Goal: Task Accomplishment & Management: Use online tool/utility

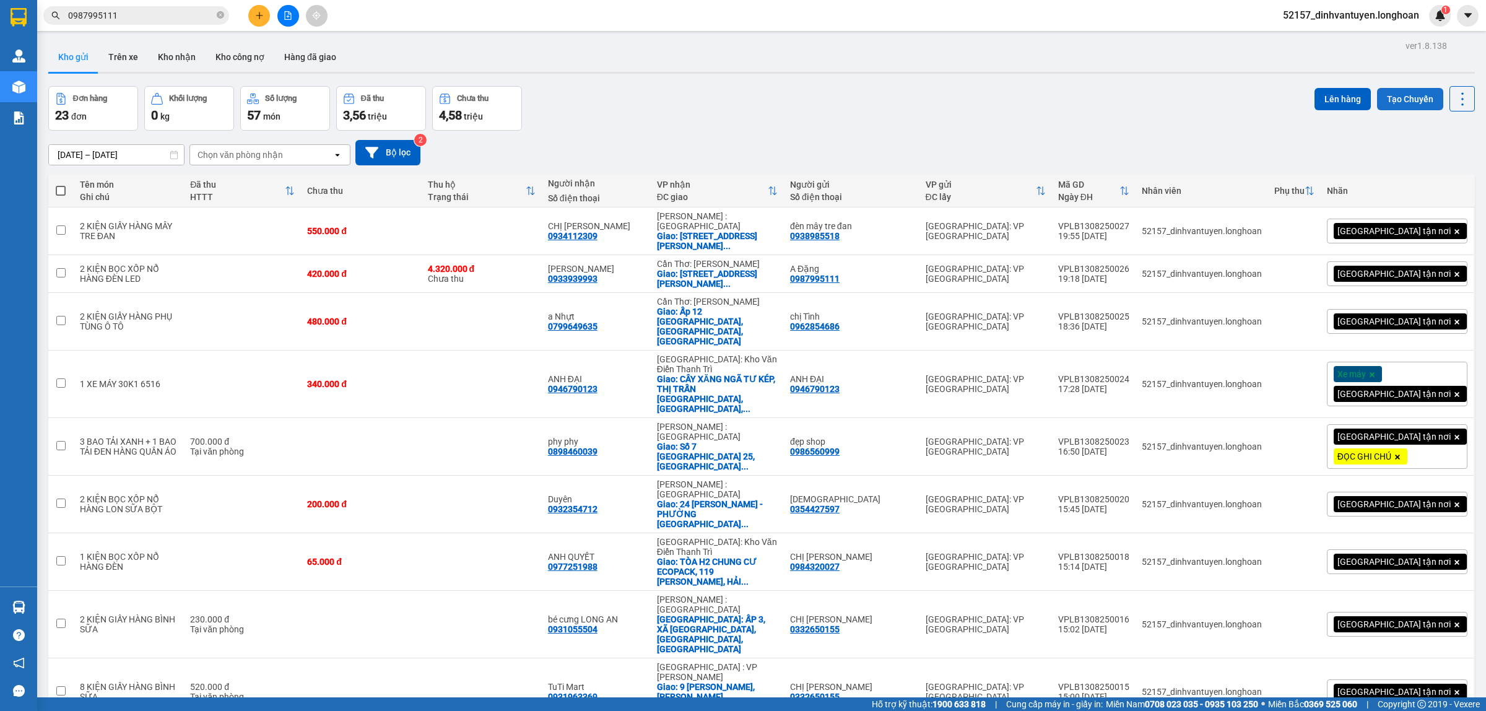
click at [1392, 100] on button "Tạo Chuyến" at bounding box center [1410, 99] width 66 height 22
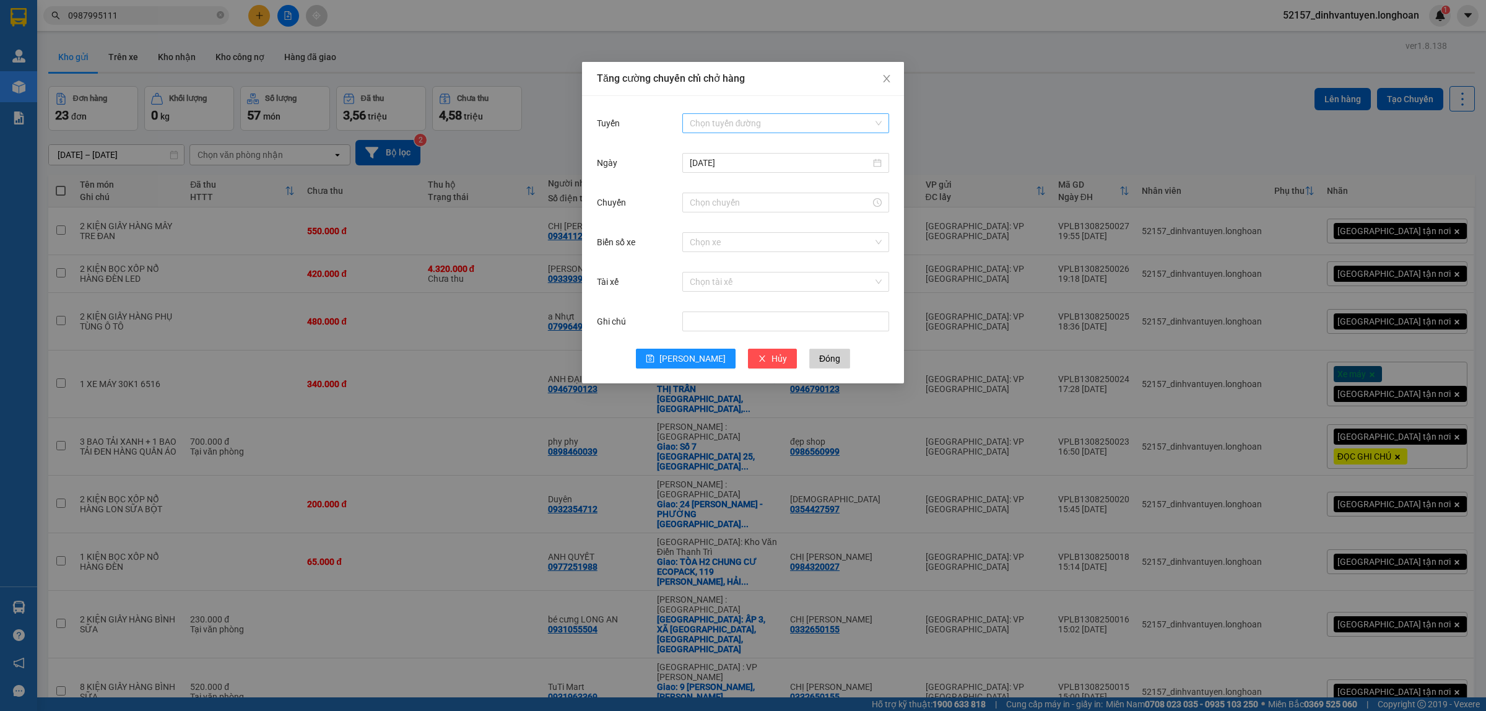
click at [711, 122] on input "Tuyến" at bounding box center [781, 123] width 183 height 19
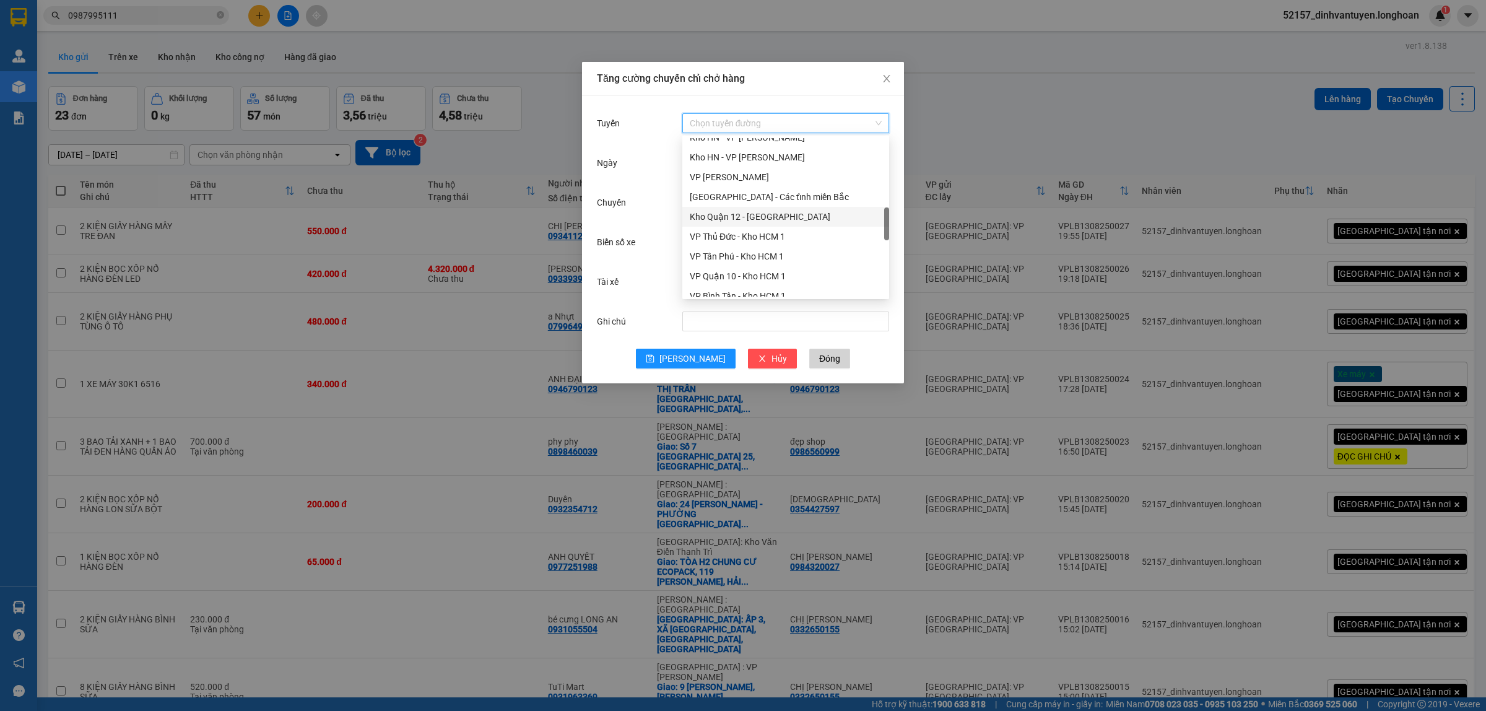
scroll to position [542, 0]
drag, startPoint x: 751, startPoint y: 218, endPoint x: 780, endPoint y: 223, distance: 29.6
click at [751, 217] on div "VP Long Biên - Kho HN" at bounding box center [786, 221] width 192 height 14
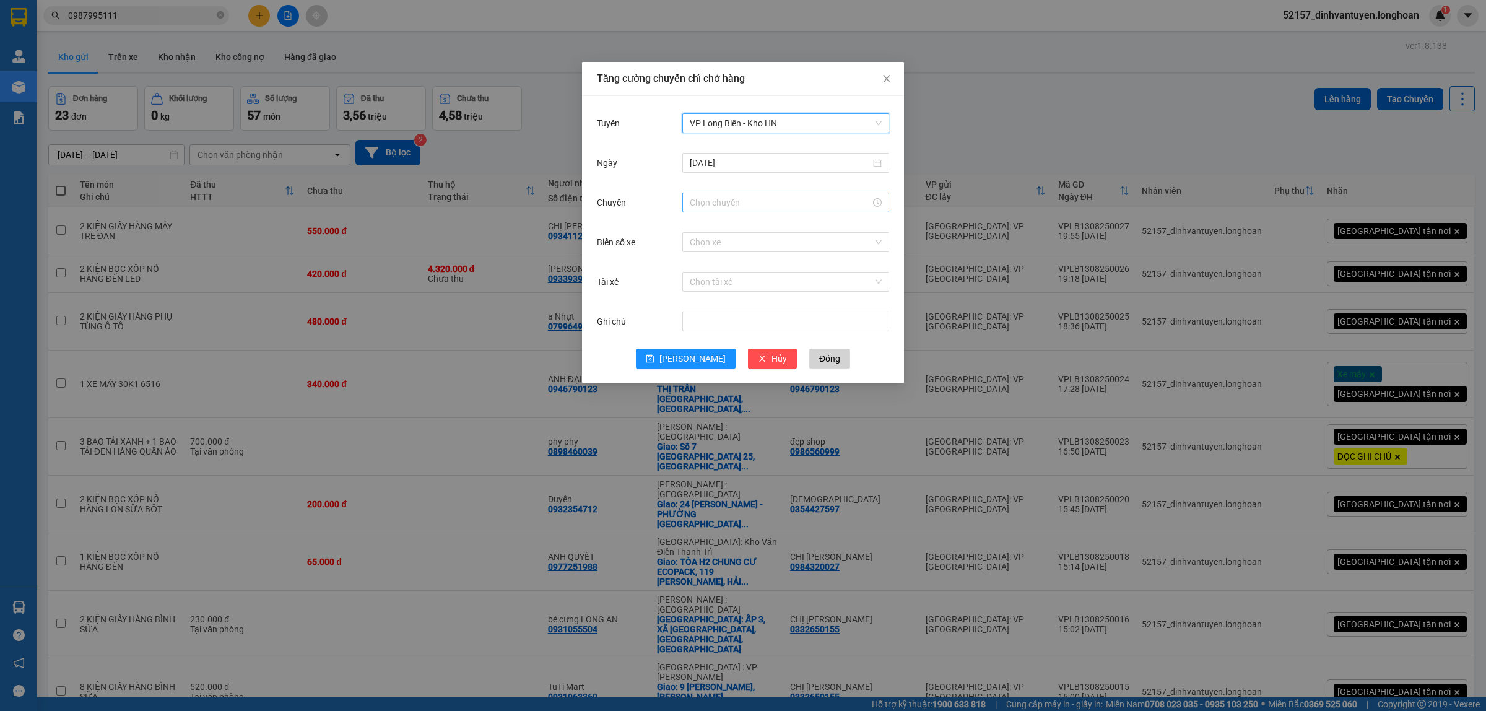
click at [740, 205] on input "Chuyến" at bounding box center [780, 203] width 181 height 14
click at [688, 275] on div "21" at bounding box center [699, 280] width 35 height 17
type input "21:00"
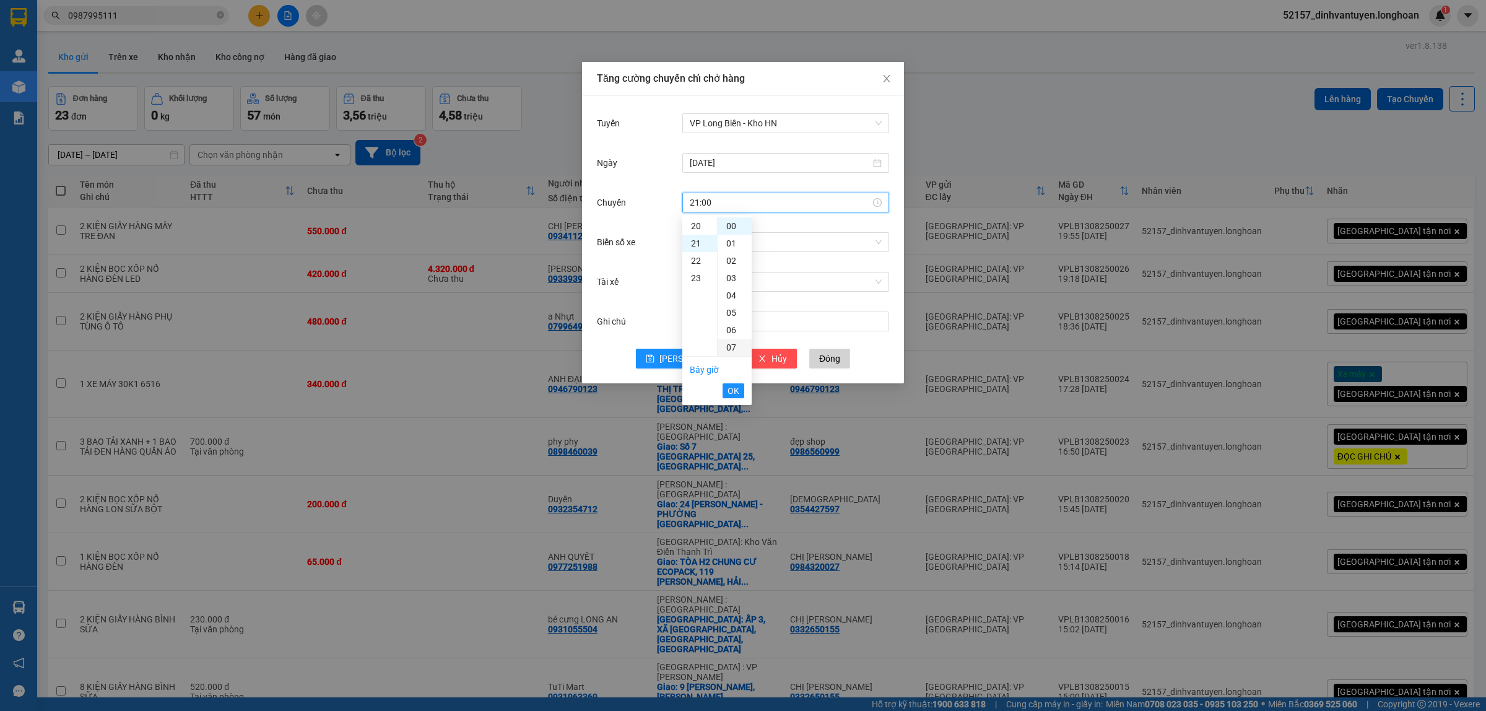
scroll to position [363, 0]
click at [741, 392] on button "OK" at bounding box center [733, 390] width 22 height 15
click at [725, 239] on input "Biển số xe" at bounding box center [781, 242] width 183 height 19
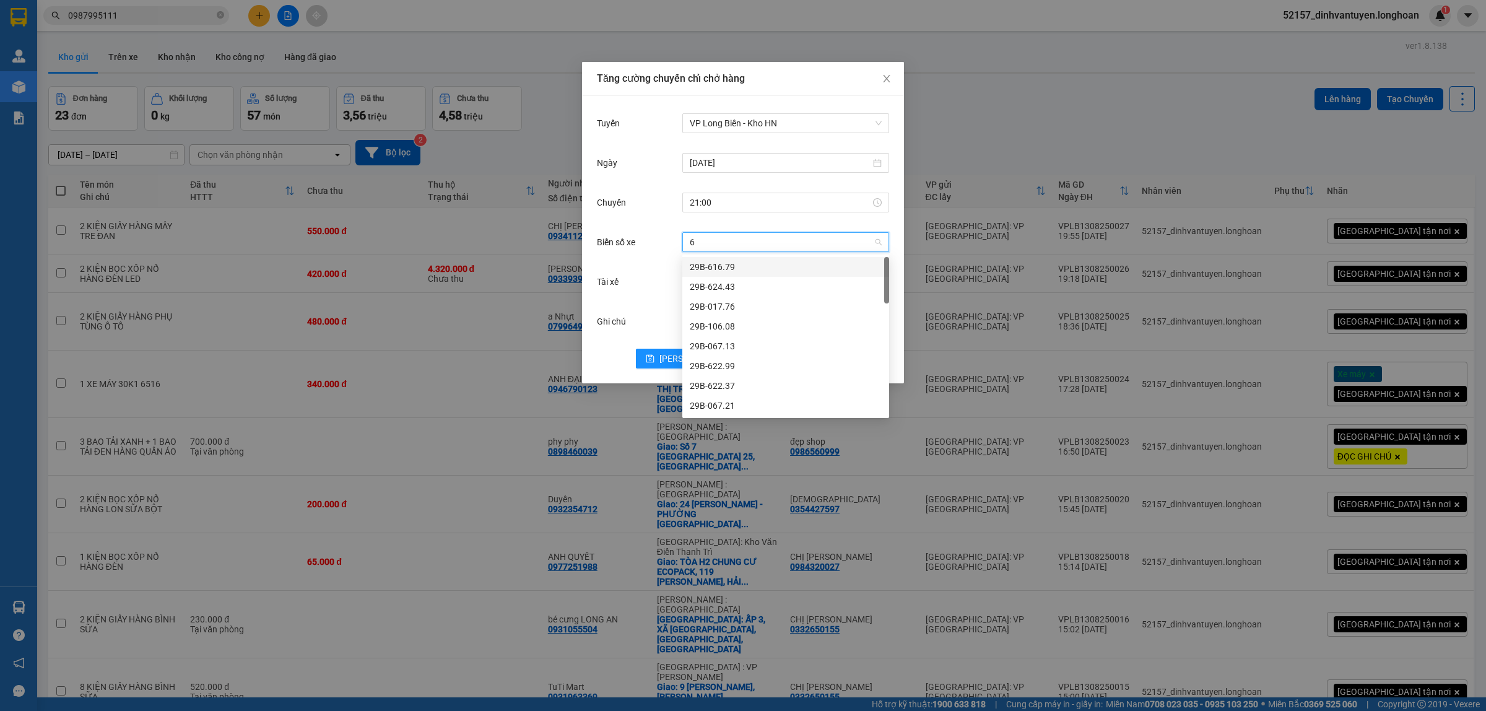
type input "61"
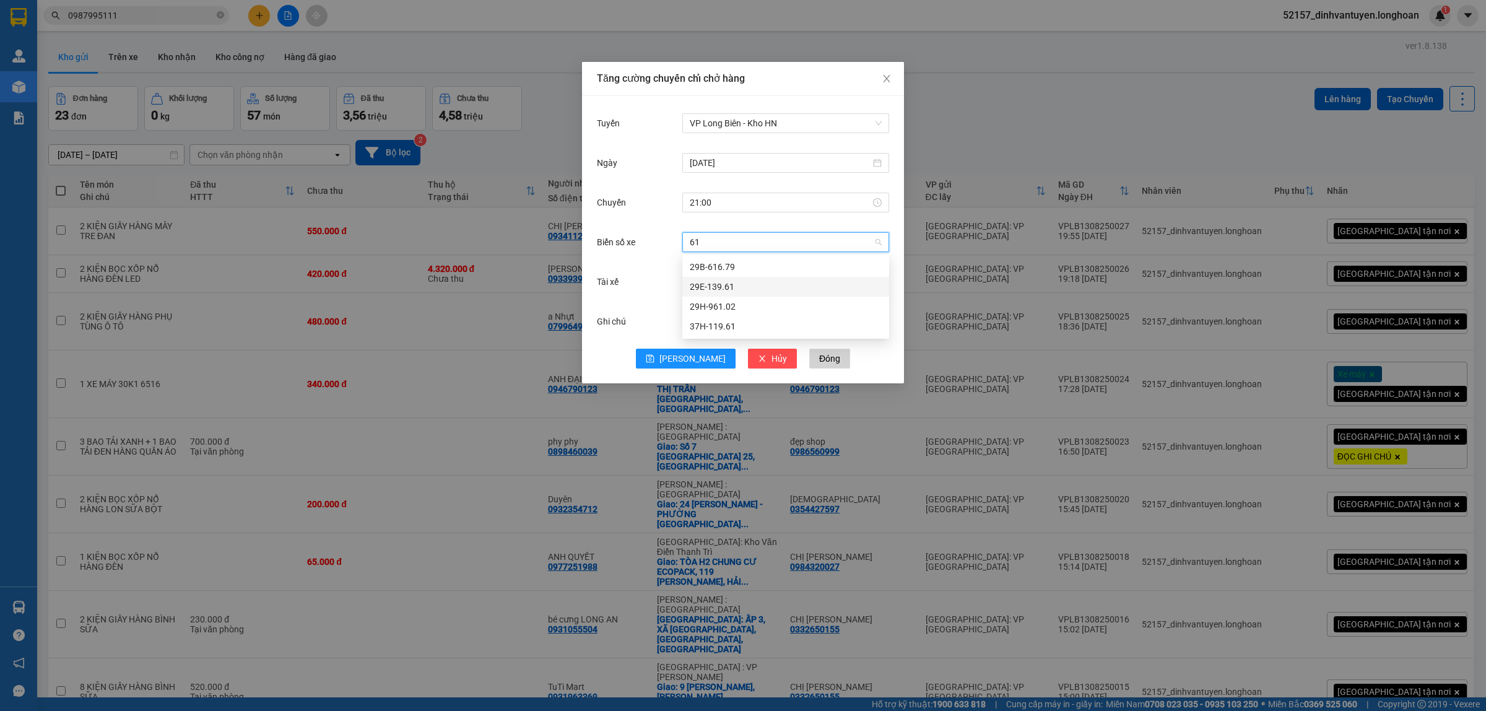
click at [714, 287] on div "29E-139.61" at bounding box center [786, 287] width 192 height 14
click at [734, 285] on input "Tài xế" at bounding box center [781, 281] width 183 height 19
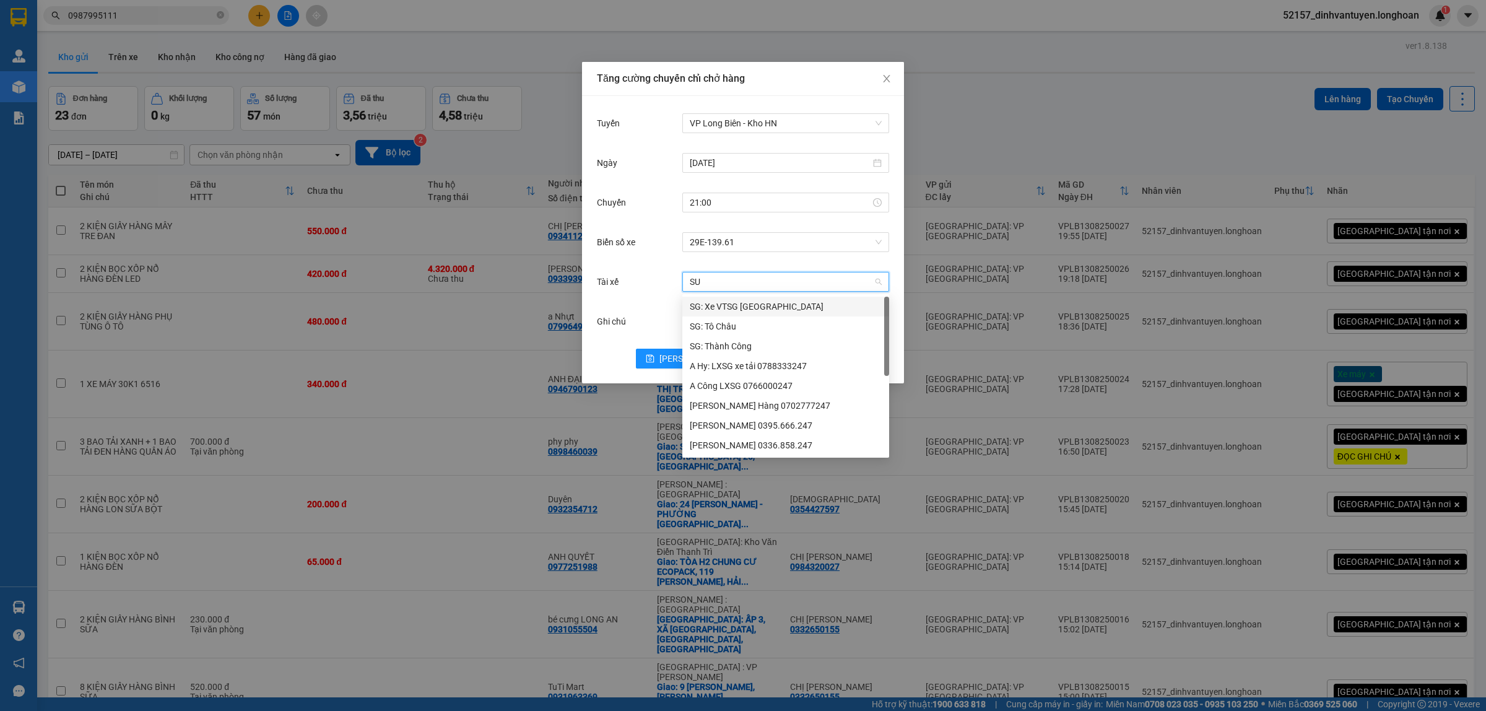
type input "SUO"
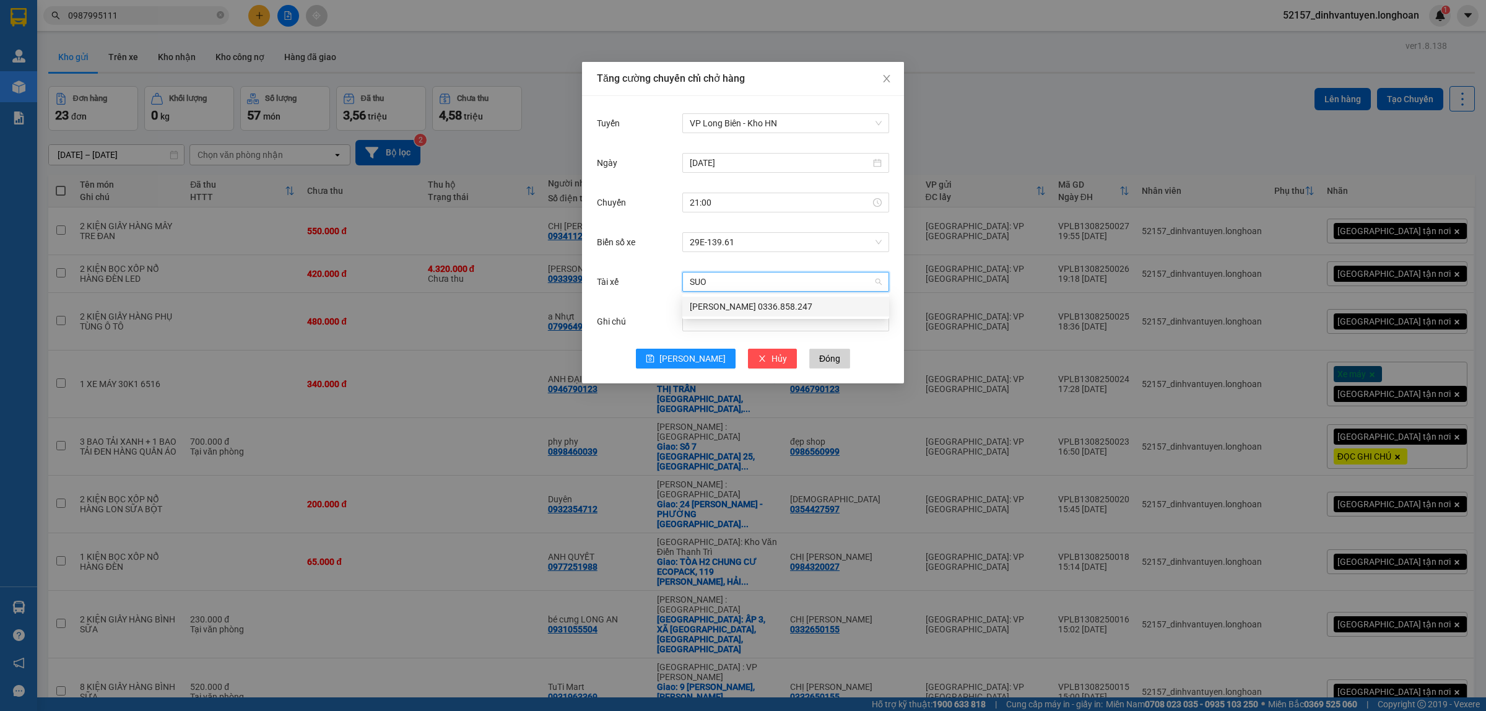
click at [766, 314] on div "[PERSON_NAME] 0336.858.247" at bounding box center [785, 307] width 207 height 20
click at [654, 356] on icon "save" at bounding box center [650, 359] width 8 height 8
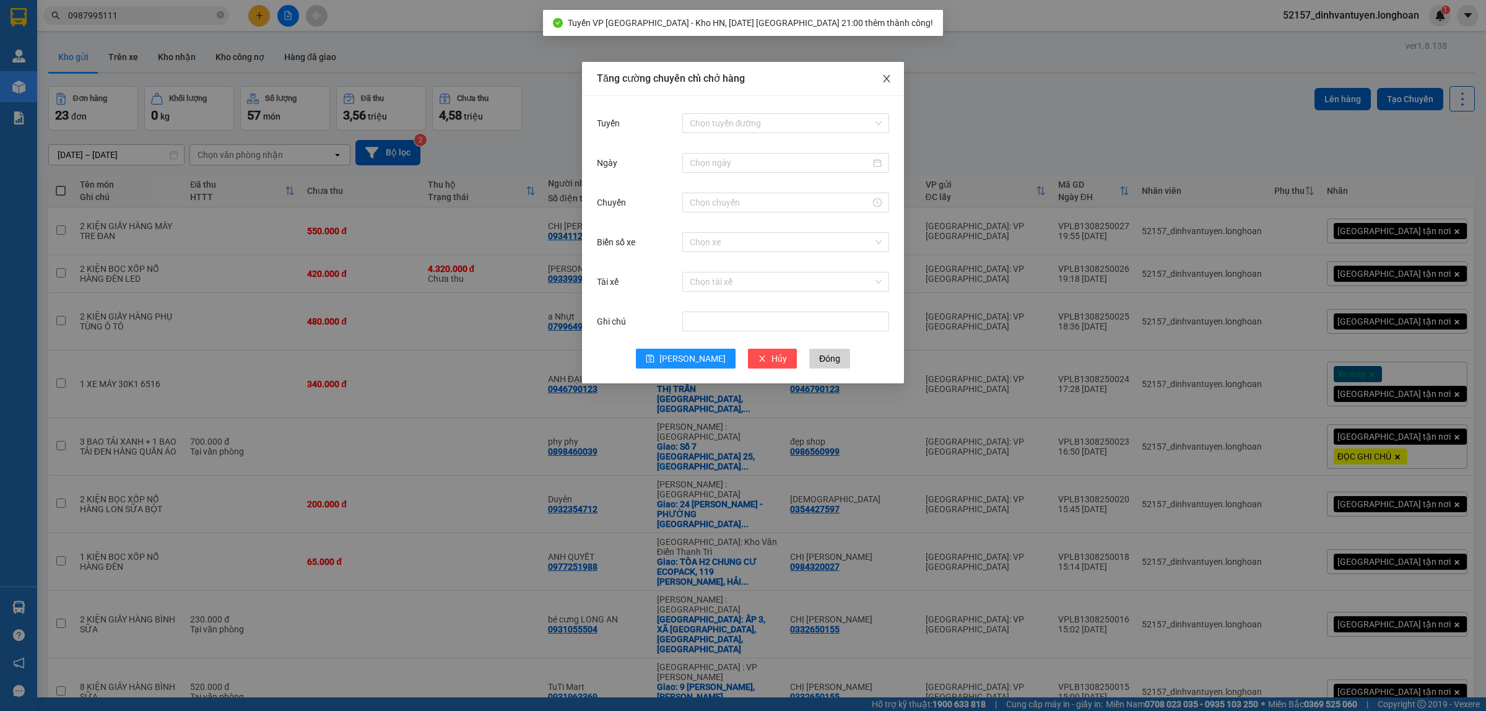
click at [884, 76] on icon "close" at bounding box center [886, 79] width 10 height 10
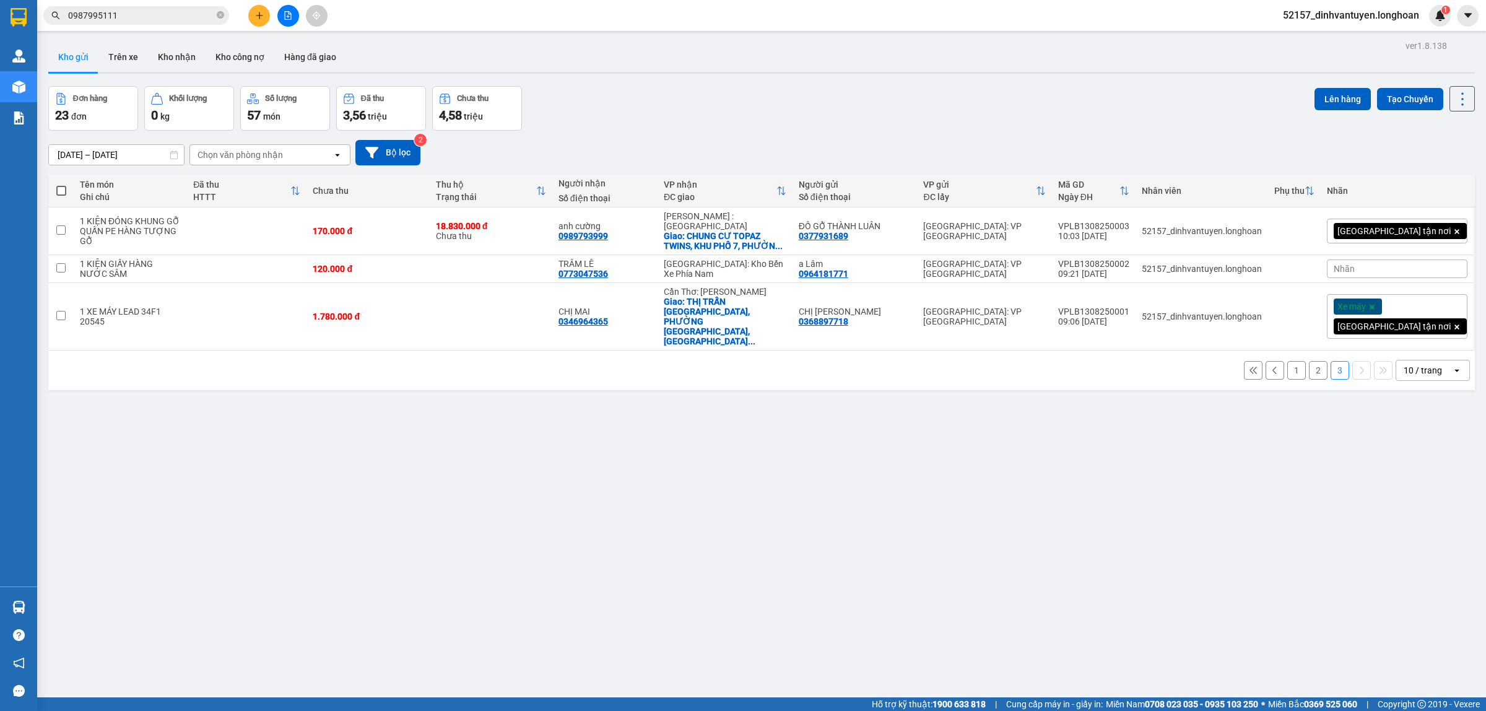
click at [63, 188] on span at bounding box center [61, 191] width 10 height 10
click at [61, 184] on input "checkbox" at bounding box center [61, 184] width 0 height 0
checkbox input "true"
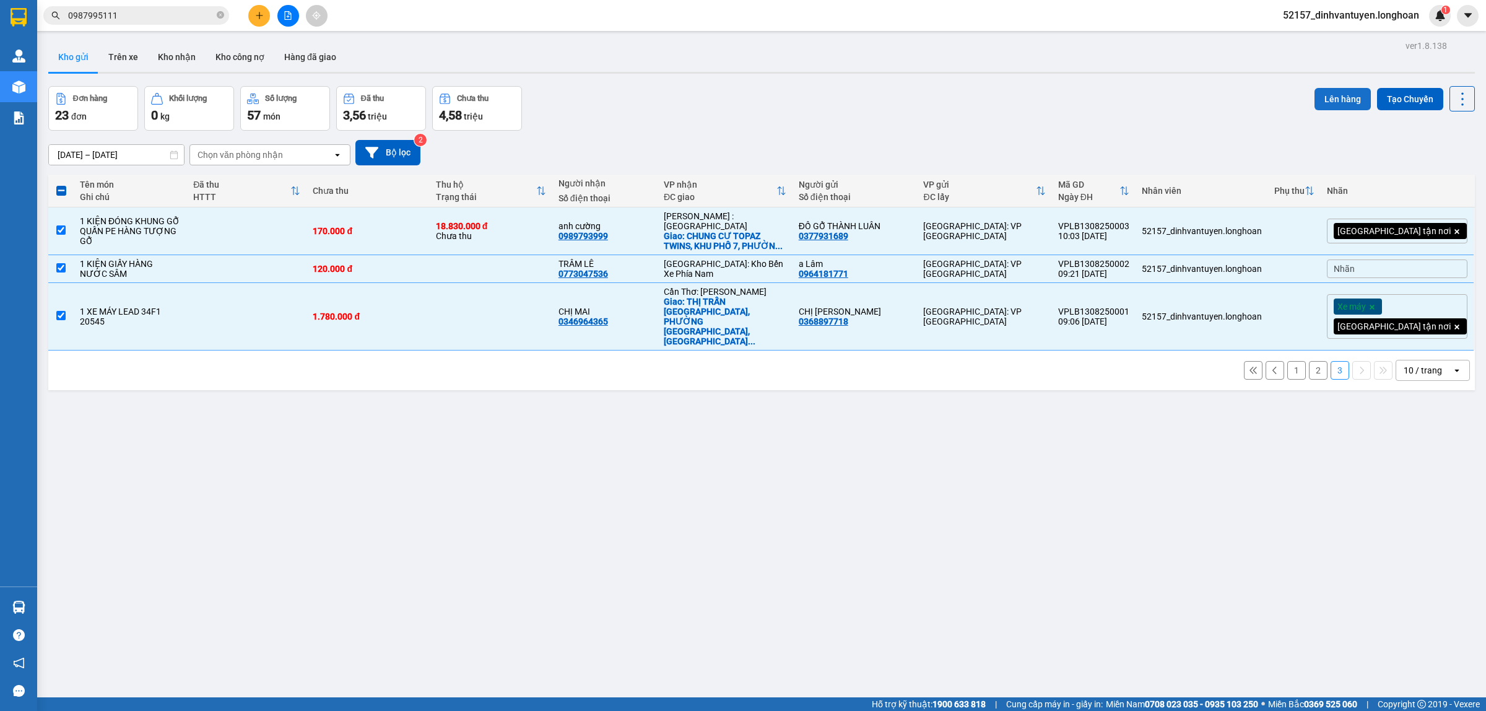
click at [1331, 97] on button "Lên hàng" at bounding box center [1342, 99] width 56 height 22
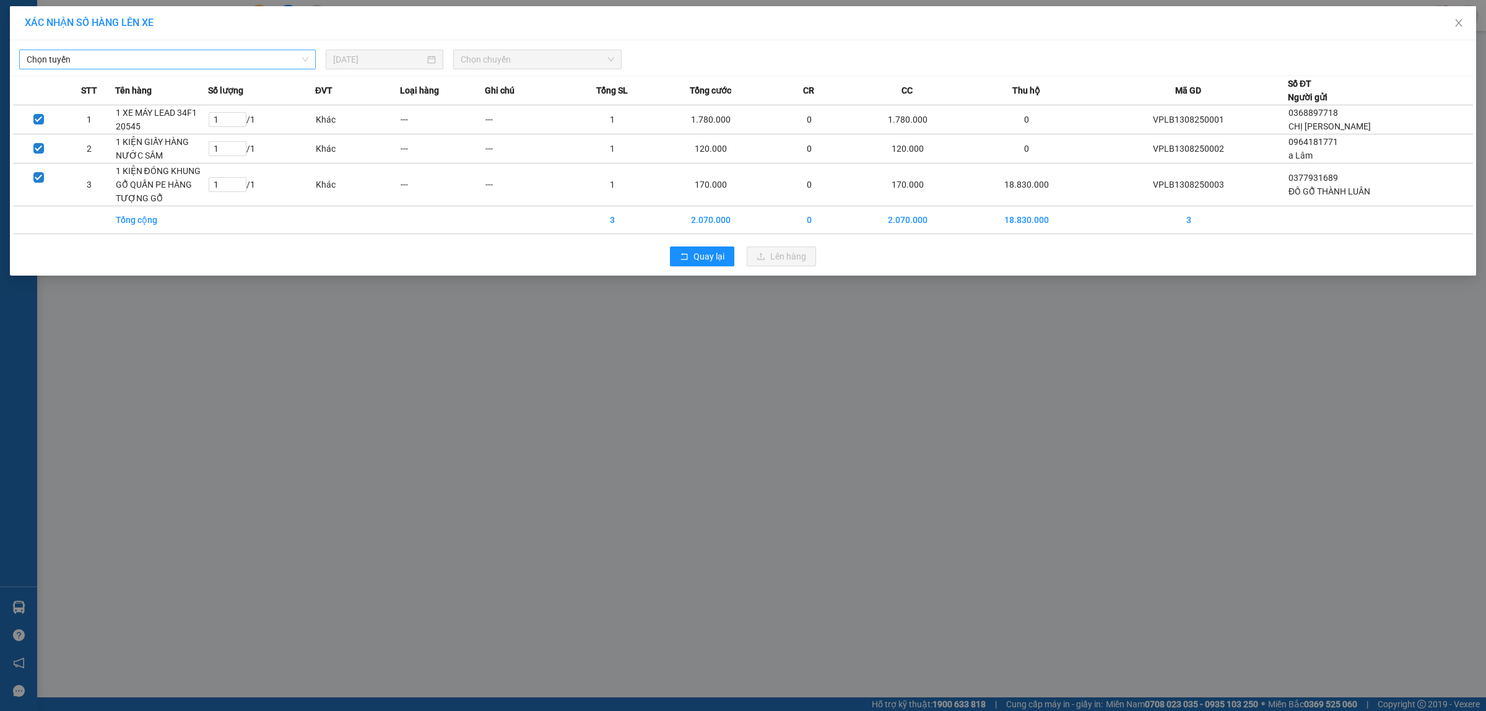
click at [271, 64] on span "Chọn tuyến" at bounding box center [168, 59] width 282 height 19
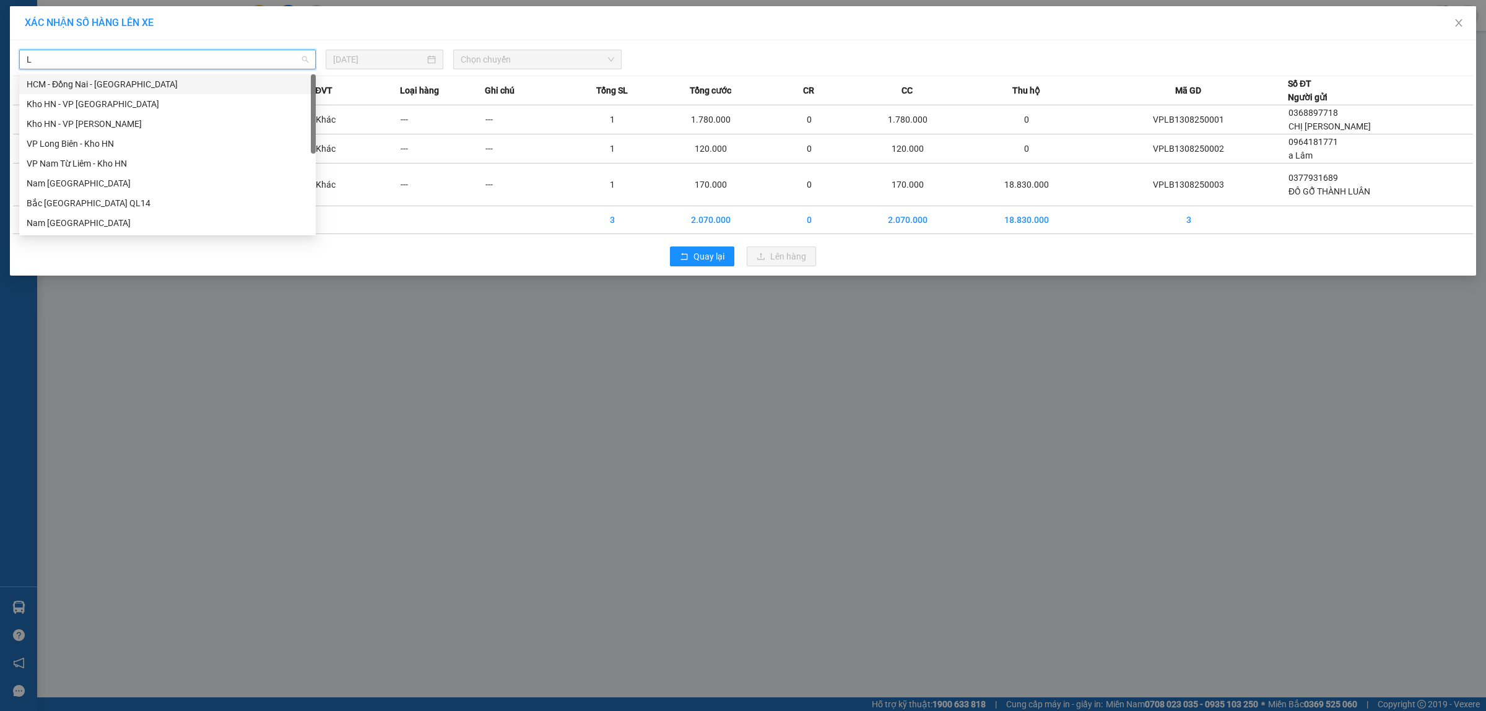
type input "LO"
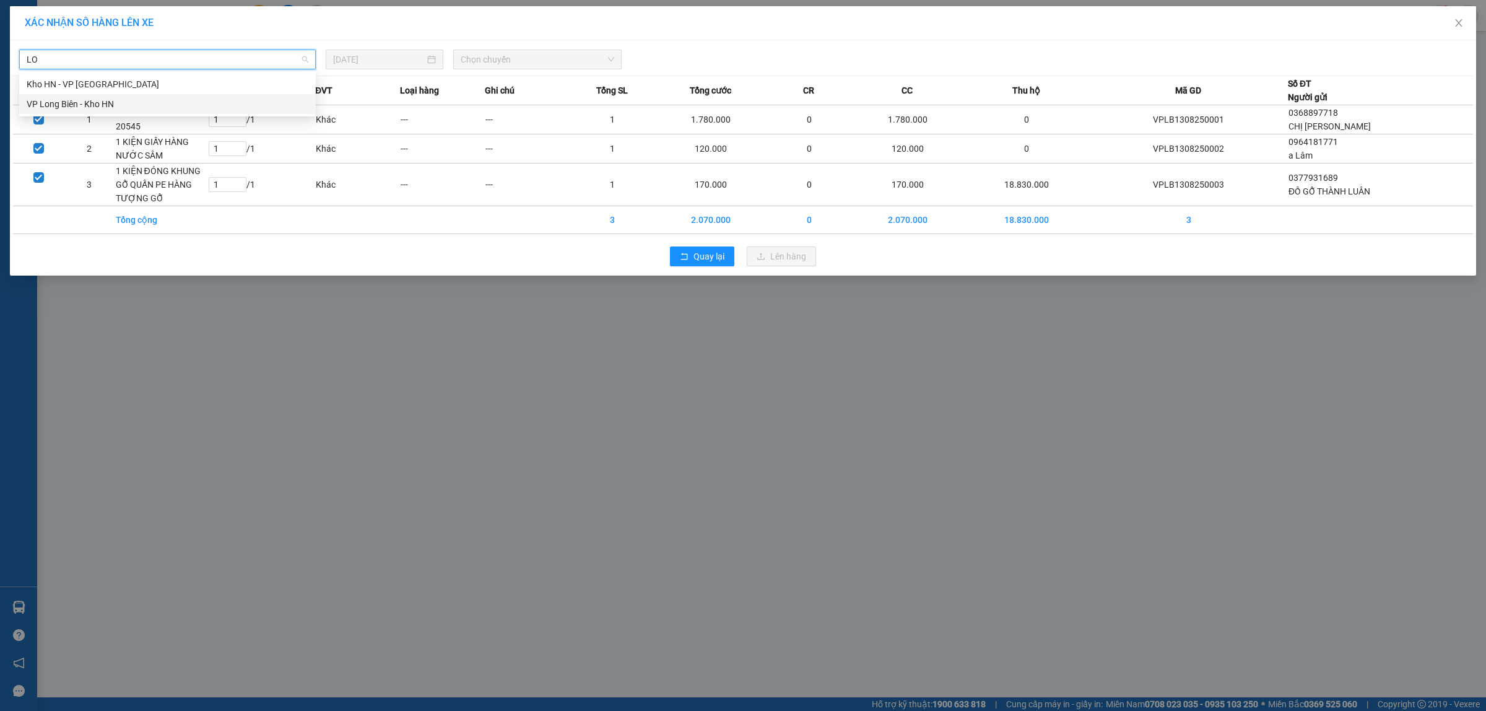
click at [162, 101] on div "VP Long Biên - Kho HN" at bounding box center [168, 104] width 282 height 14
click at [517, 54] on span "Chọn chuyến" at bounding box center [538, 59] width 154 height 19
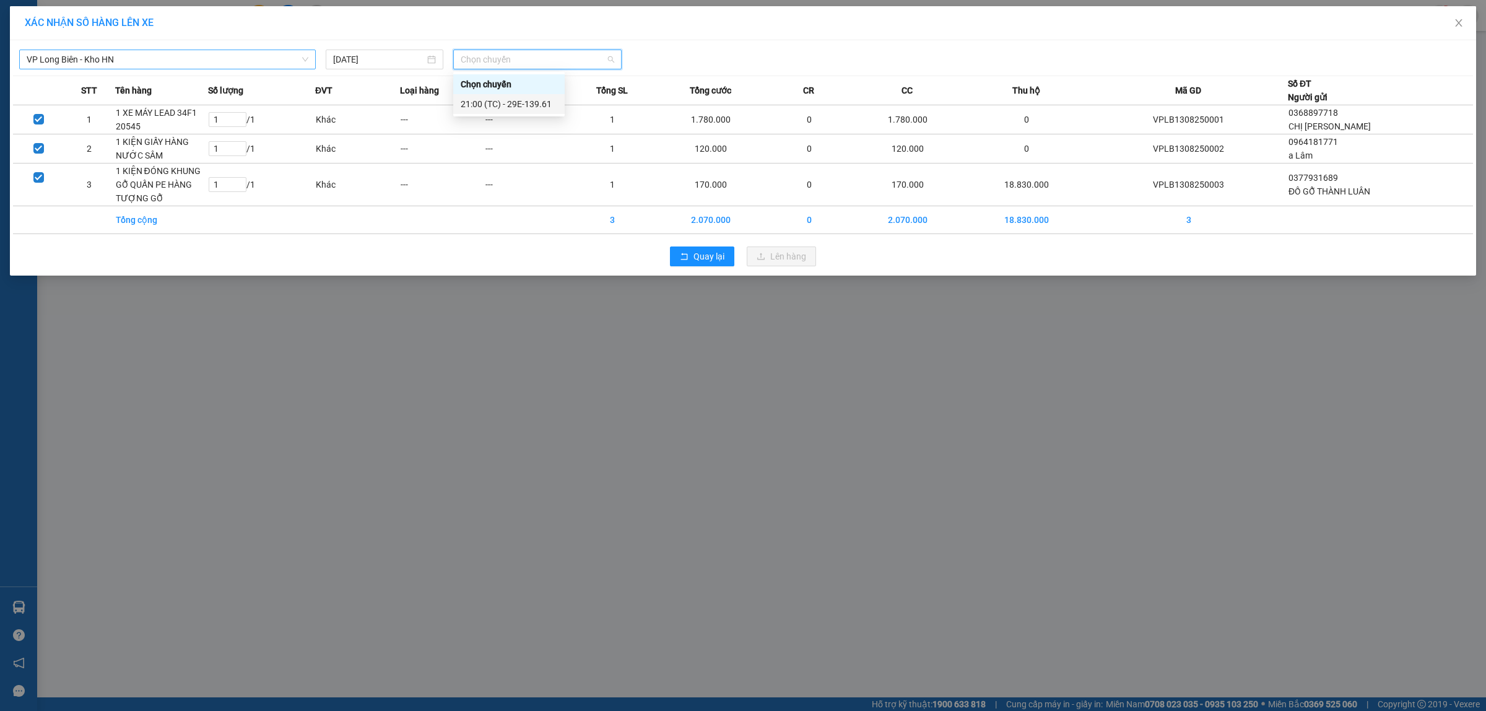
click at [539, 104] on div "21:00 (TC) - 29E-139.61" at bounding box center [509, 104] width 97 height 14
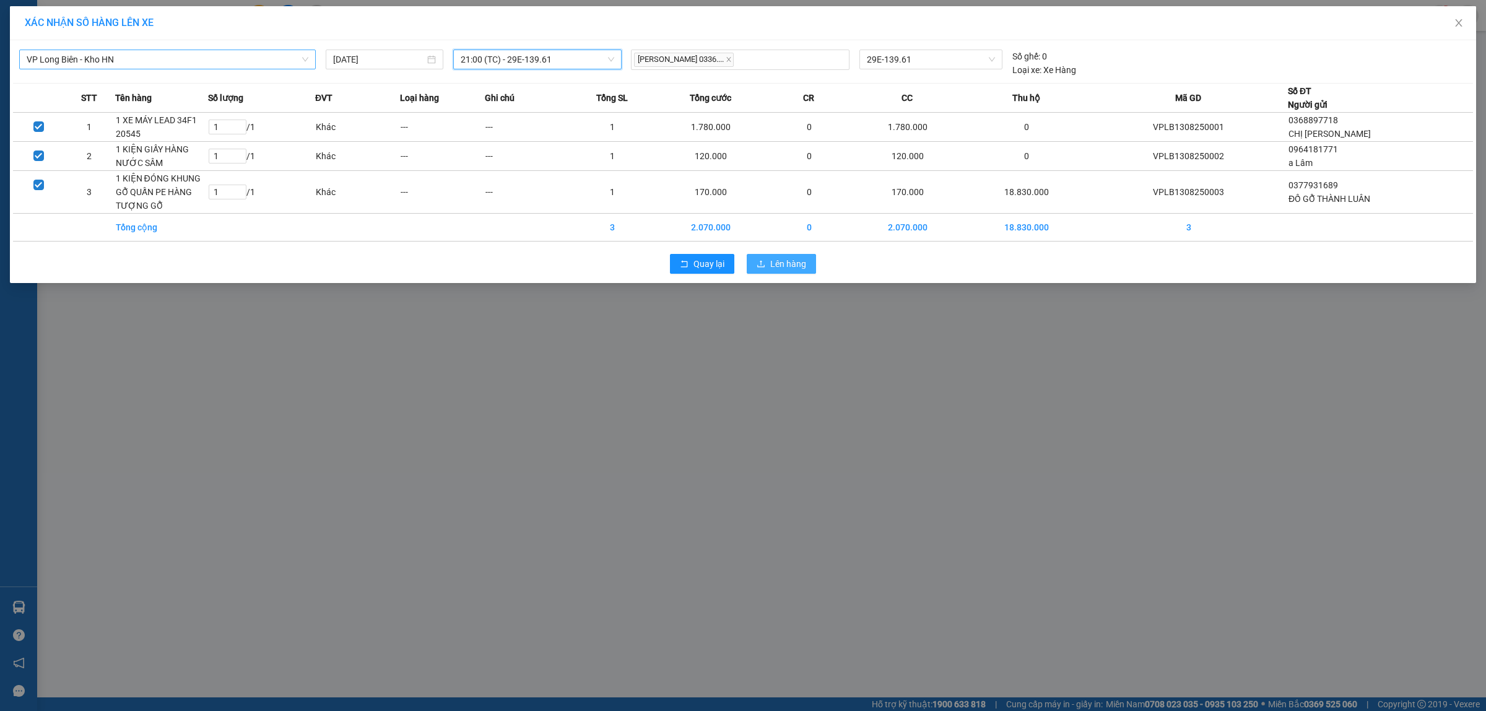
click at [790, 261] on span "Lên hàng" at bounding box center [788, 264] width 36 height 14
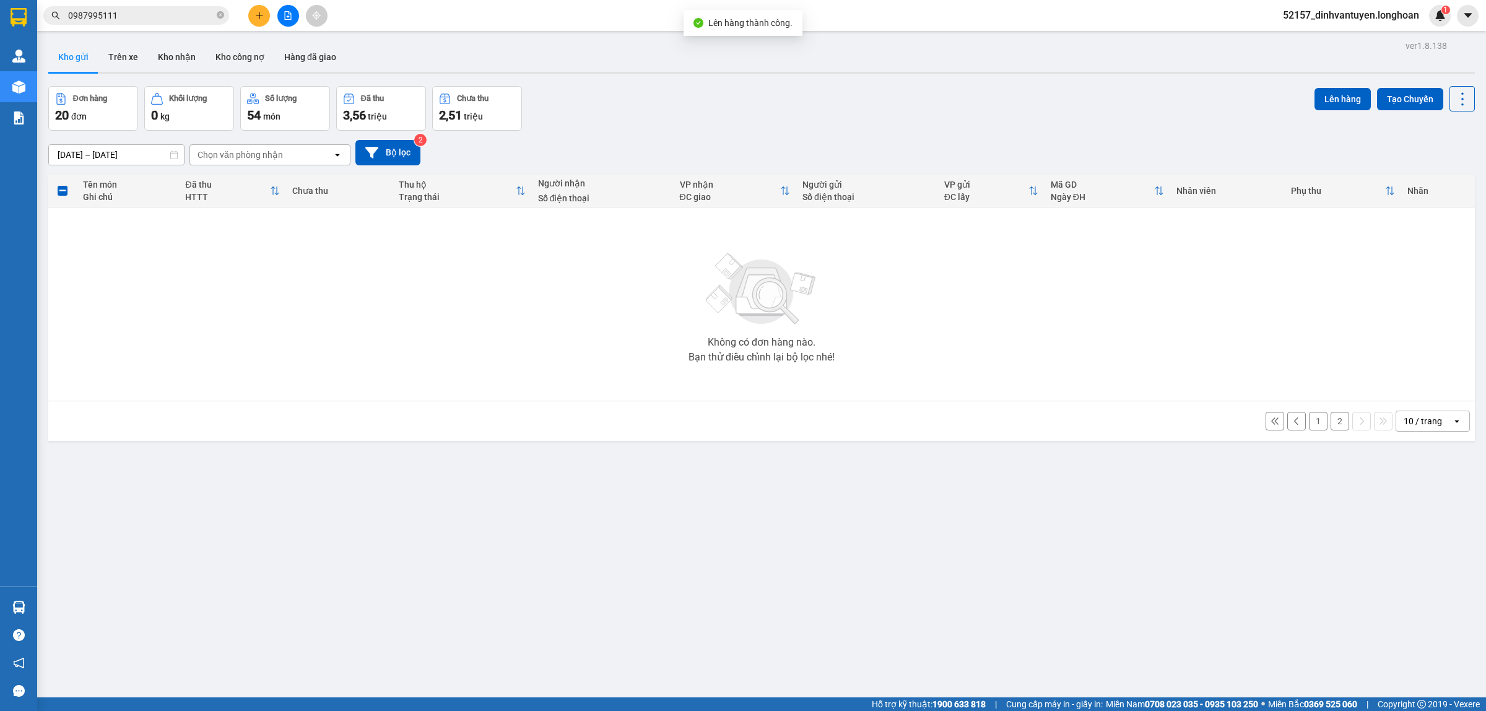
click at [1330, 424] on button "2" at bounding box center [1339, 421] width 19 height 19
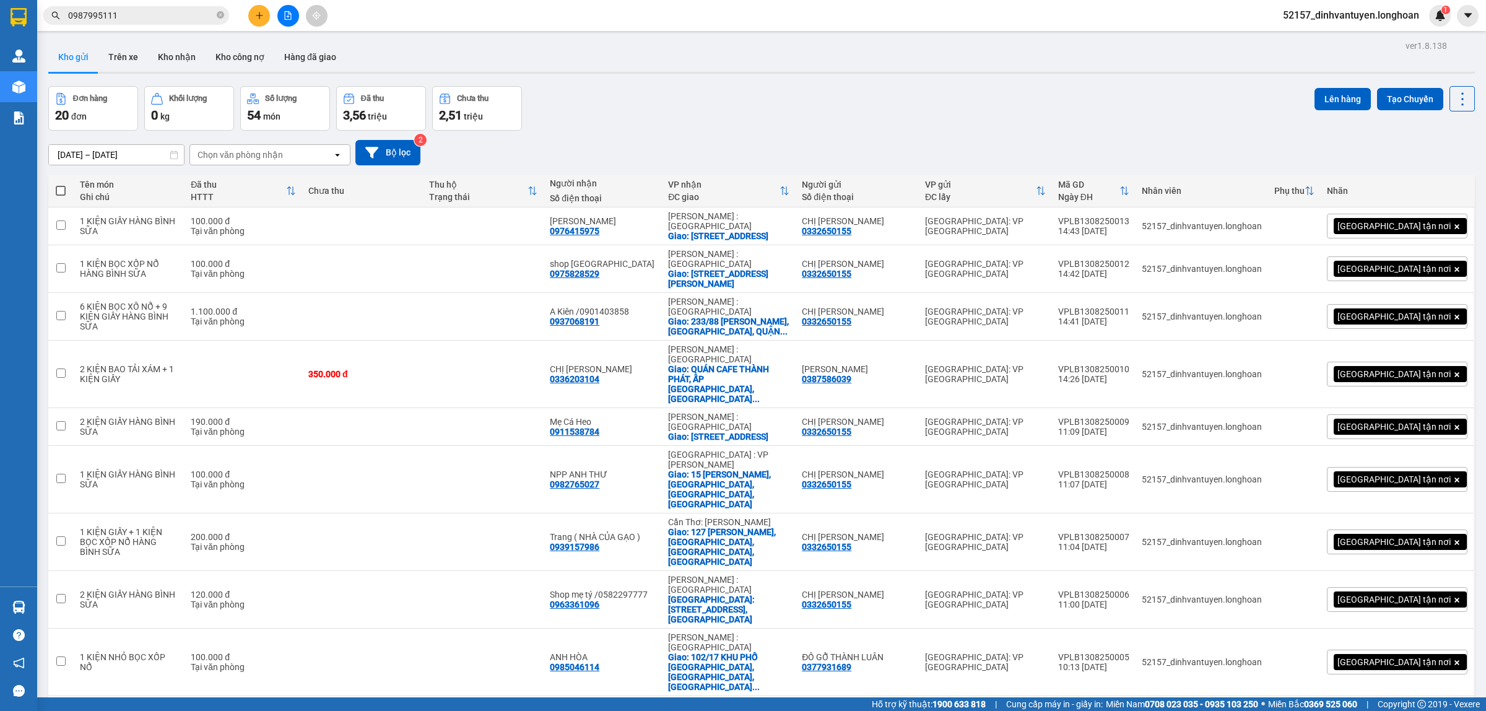
click at [59, 190] on span at bounding box center [61, 191] width 10 height 10
click at [61, 184] on input "checkbox" at bounding box center [61, 184] width 0 height 0
checkbox input "true"
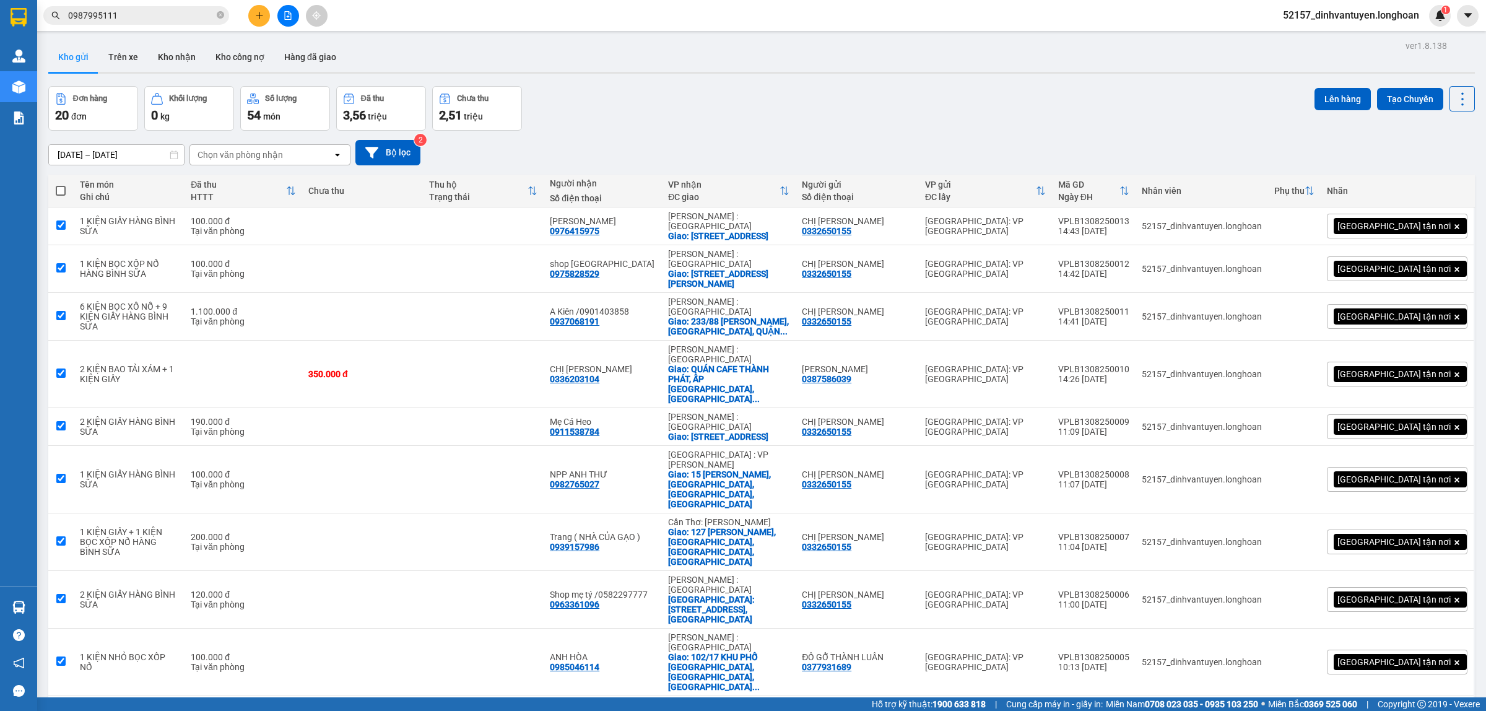
checkbox input "true"
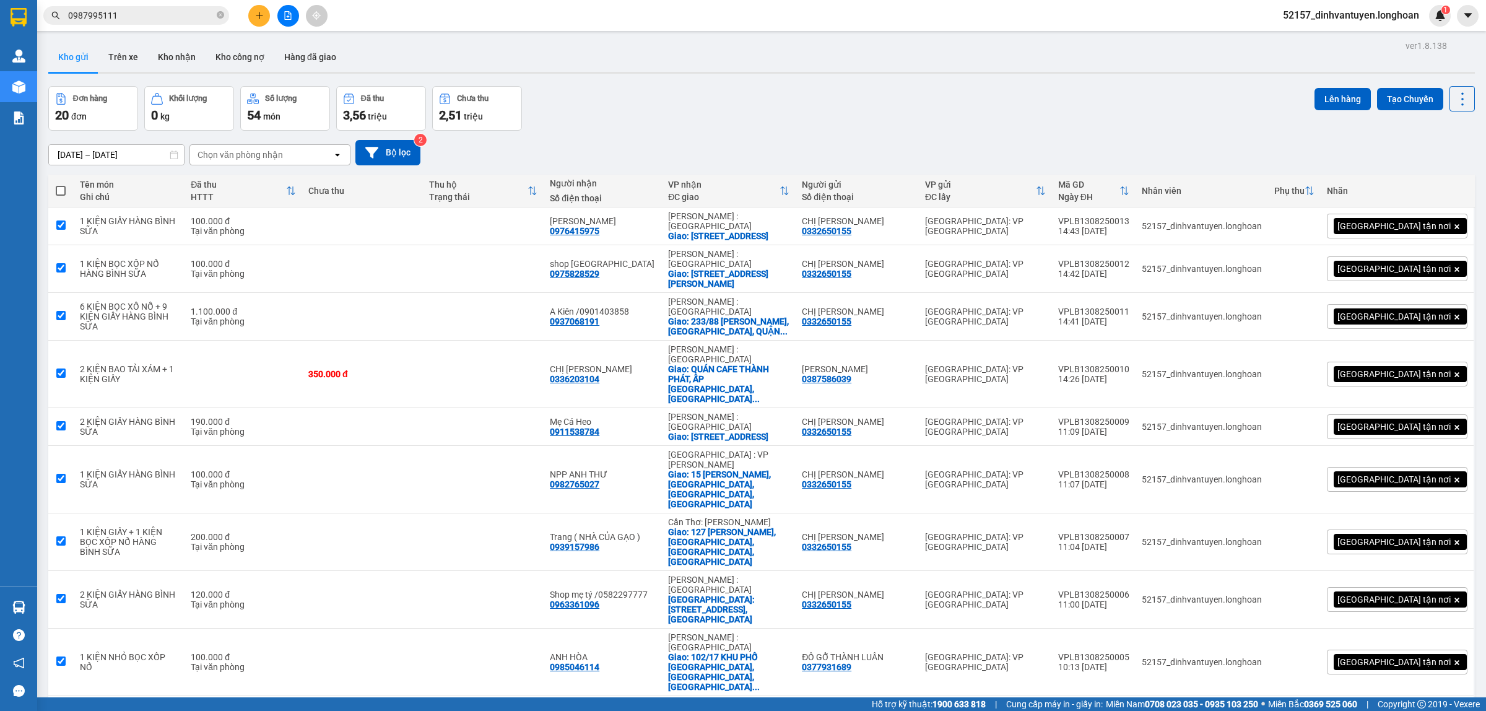
checkbox input "true"
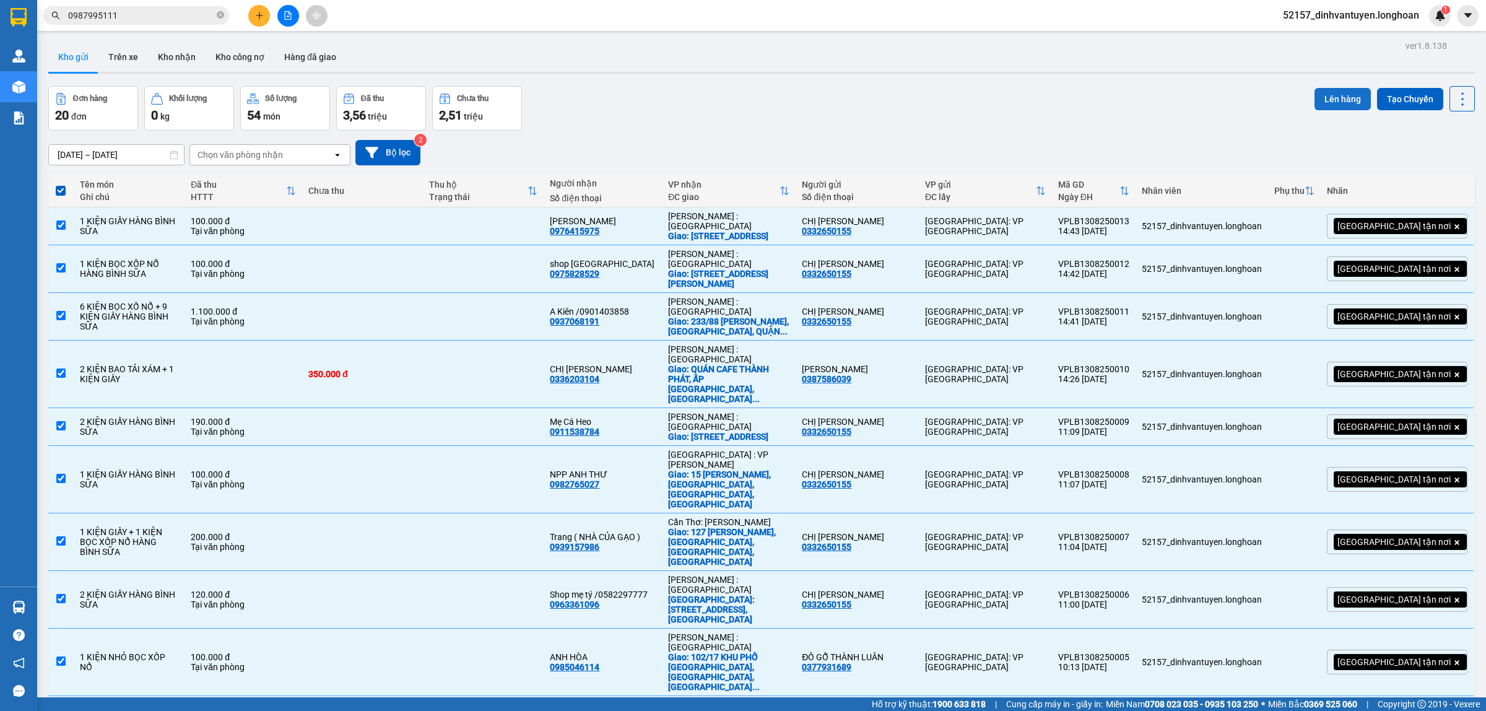
click at [1339, 109] on button "Lên hàng" at bounding box center [1342, 99] width 56 height 22
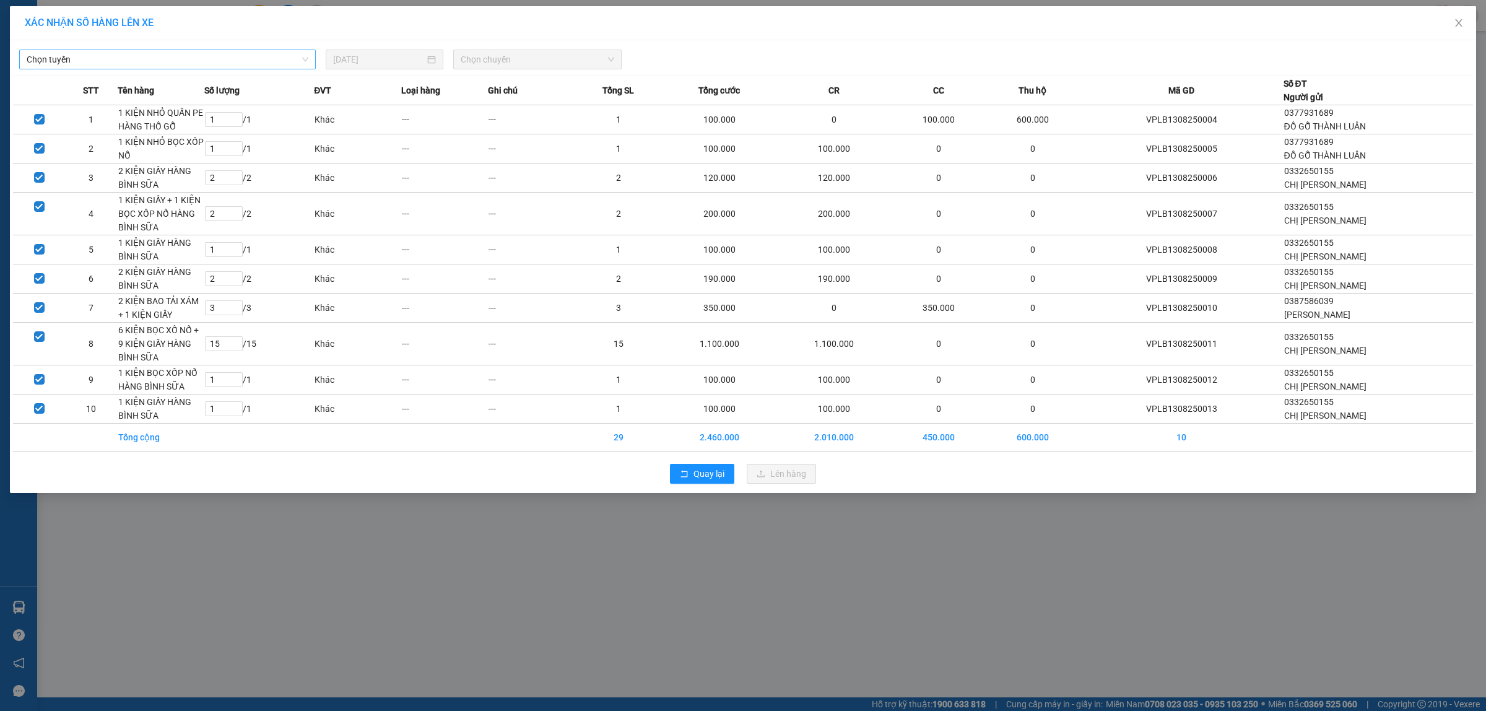
click at [251, 63] on span "Chọn tuyến" at bounding box center [168, 59] width 282 height 19
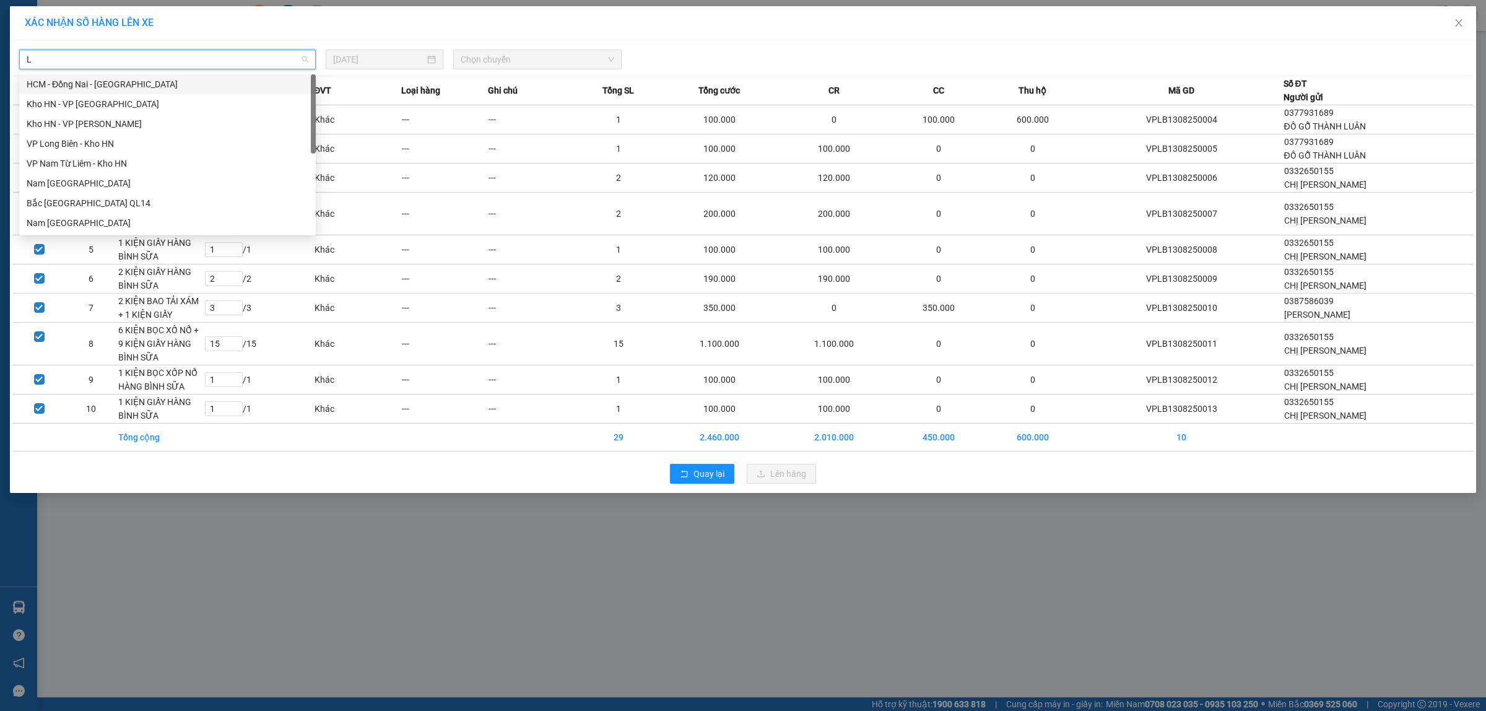
type input "LO"
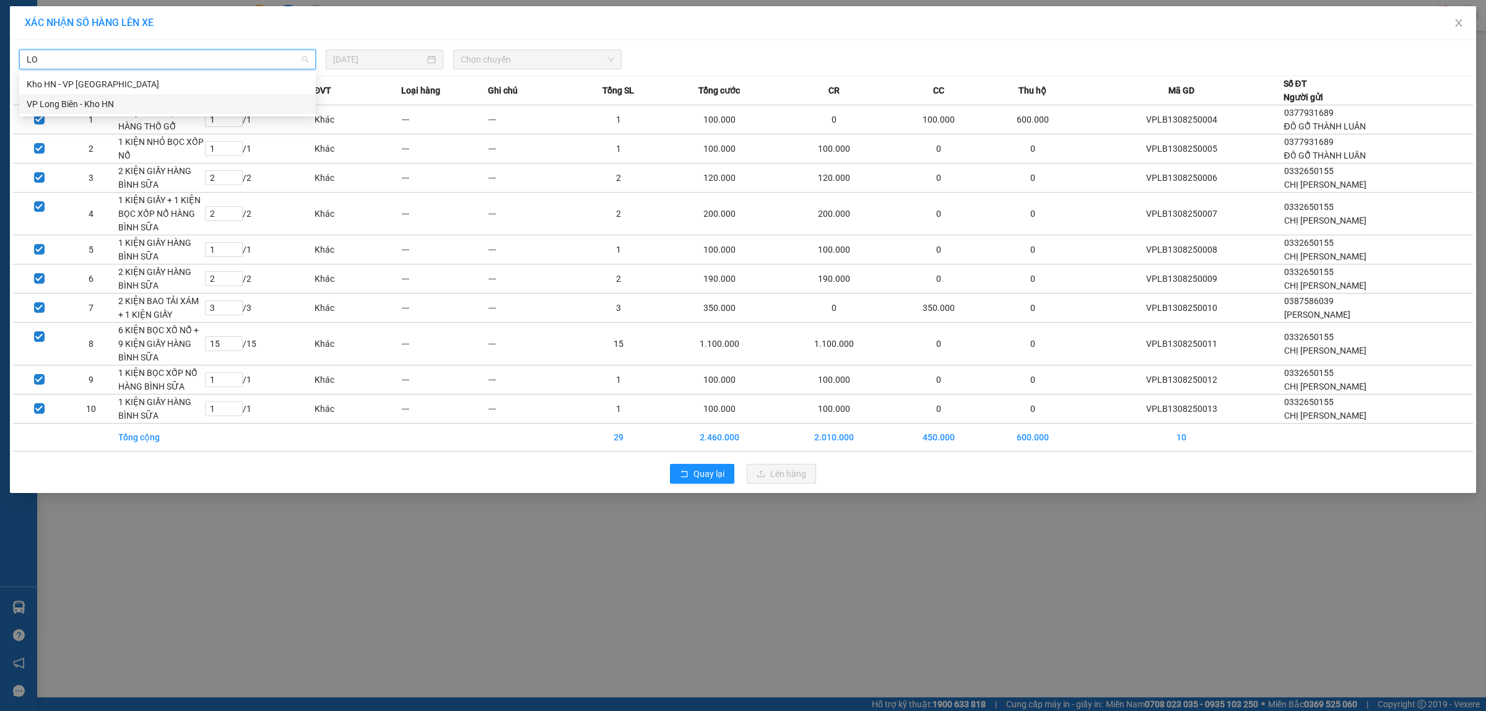
click at [123, 106] on div "VP Long Biên - Kho HN" at bounding box center [168, 104] width 282 height 14
click at [495, 54] on span "Chọn chuyến" at bounding box center [538, 59] width 154 height 19
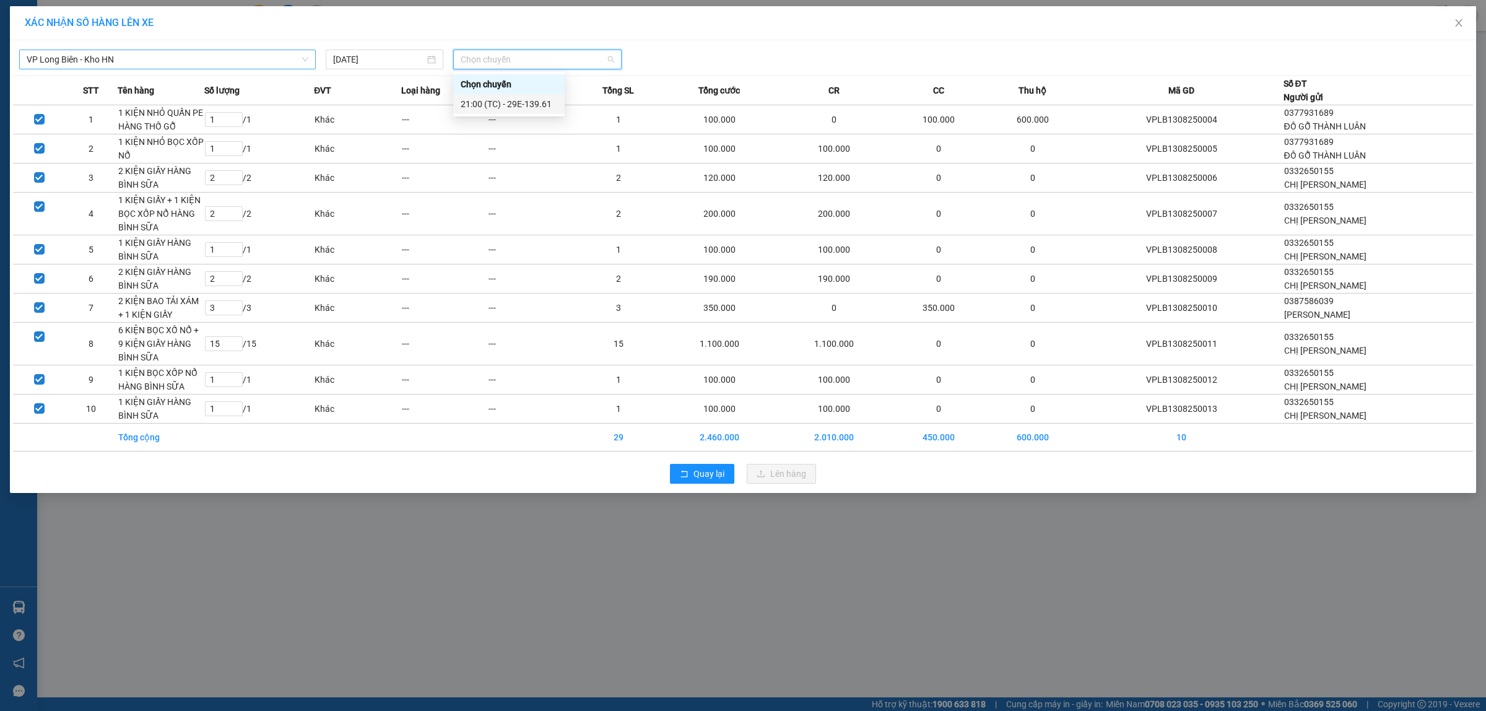
click at [540, 105] on div "21:00 (TC) - 29E-139.61" at bounding box center [509, 104] width 97 height 14
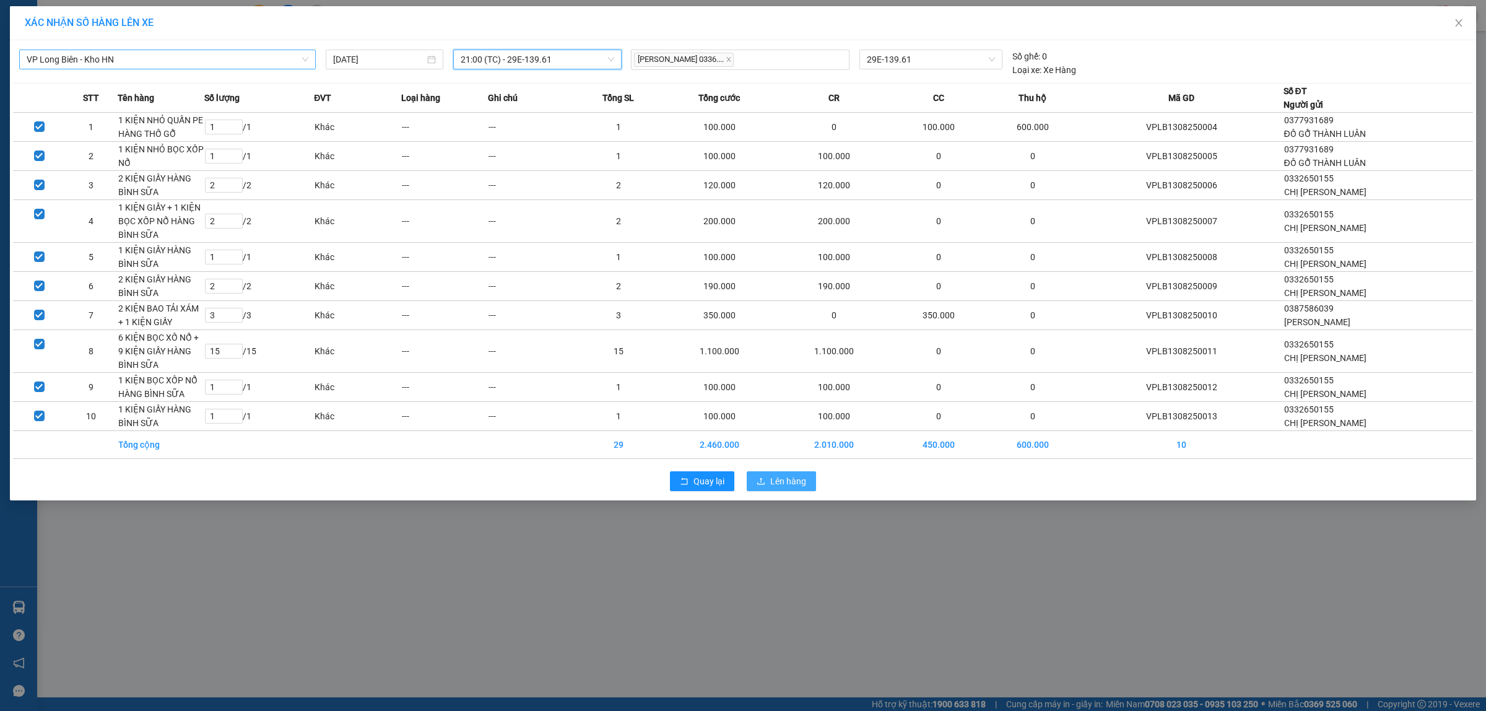
click at [779, 477] on span "Lên hàng" at bounding box center [788, 481] width 36 height 14
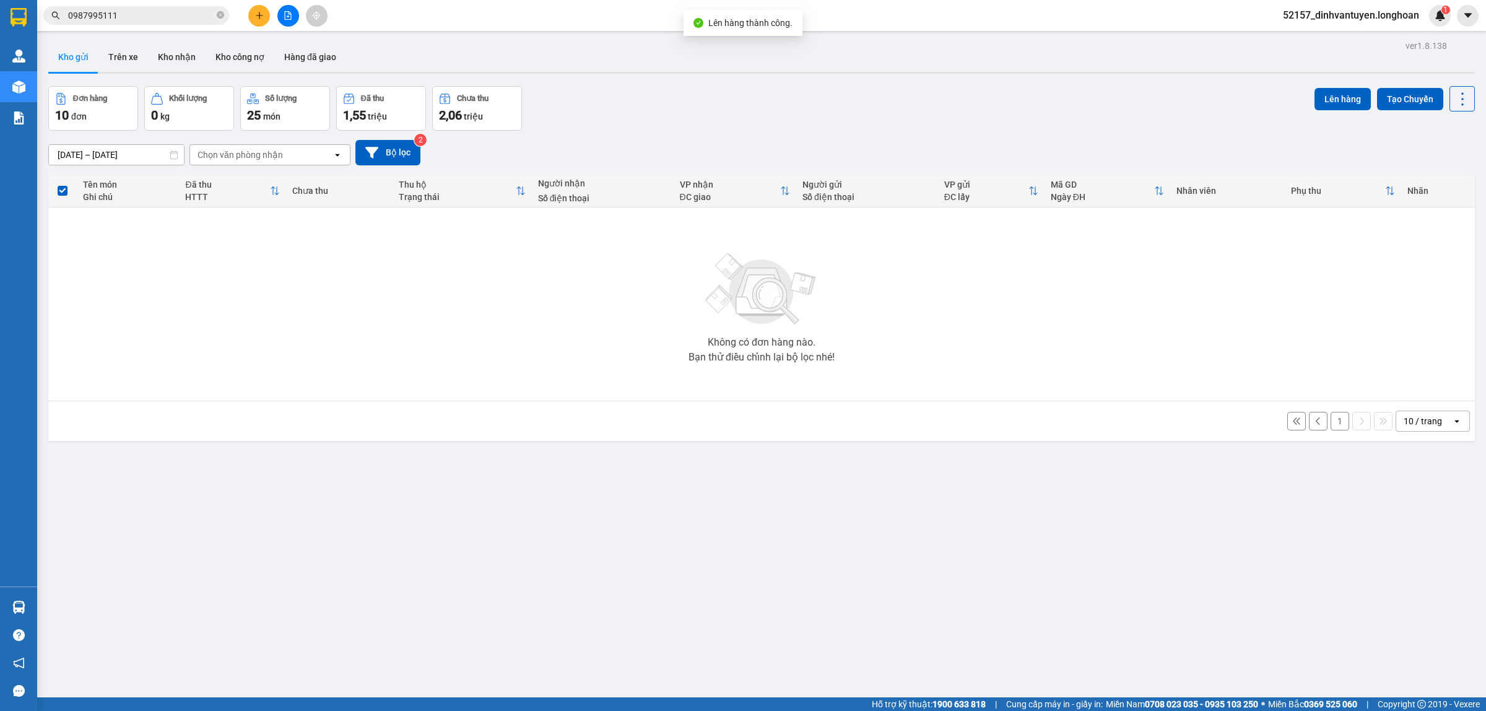
click at [1330, 418] on button "1" at bounding box center [1339, 421] width 19 height 19
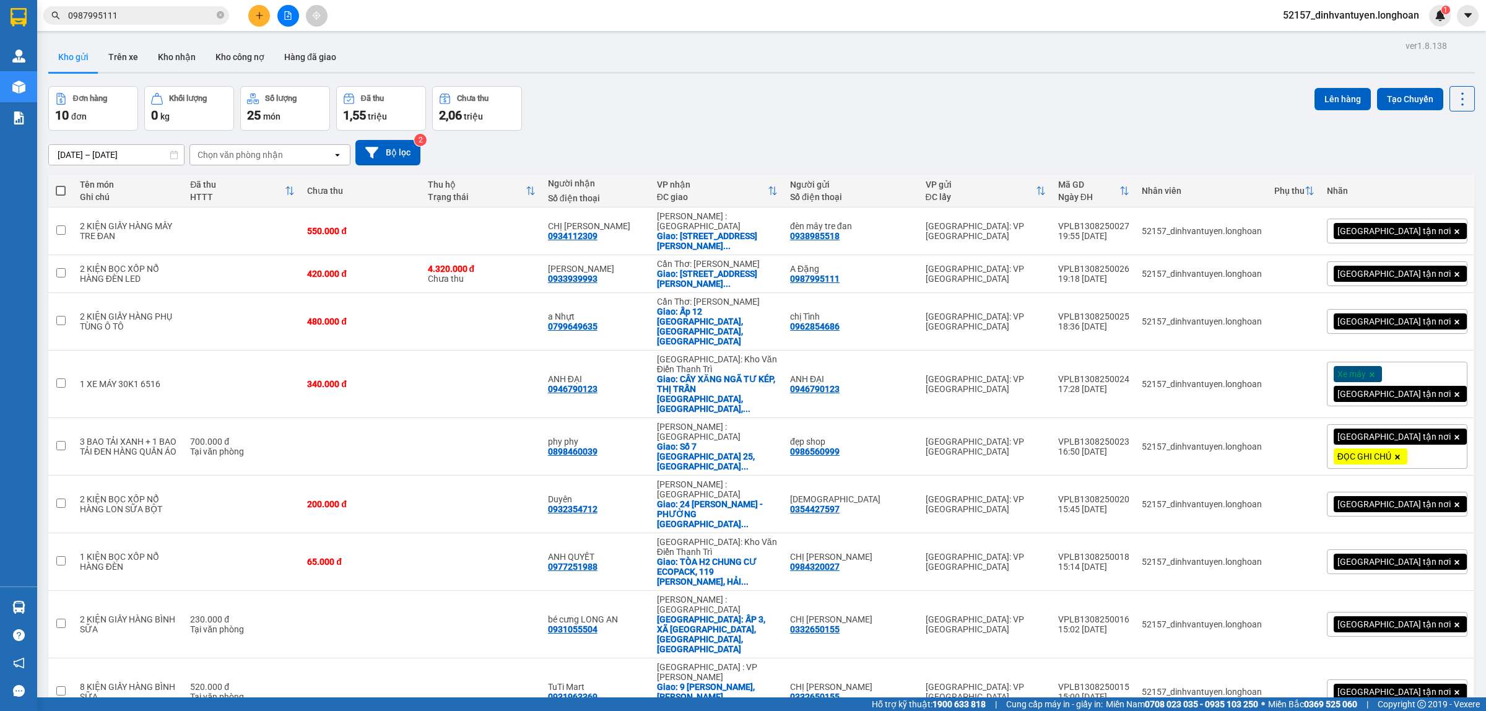
click at [56, 189] on span at bounding box center [61, 191] width 10 height 10
click at [61, 184] on input "checkbox" at bounding box center [61, 184] width 0 height 0
checkbox input "true"
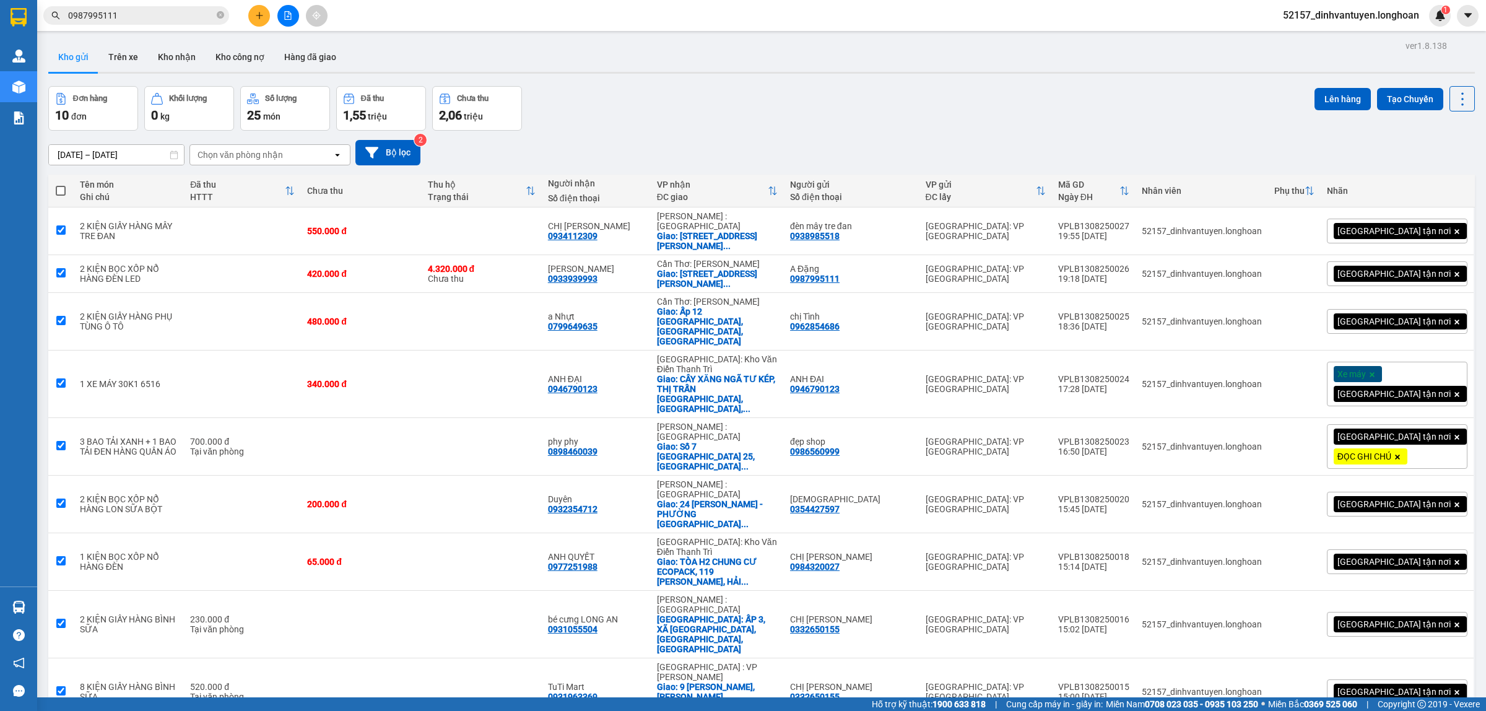
checkbox input "true"
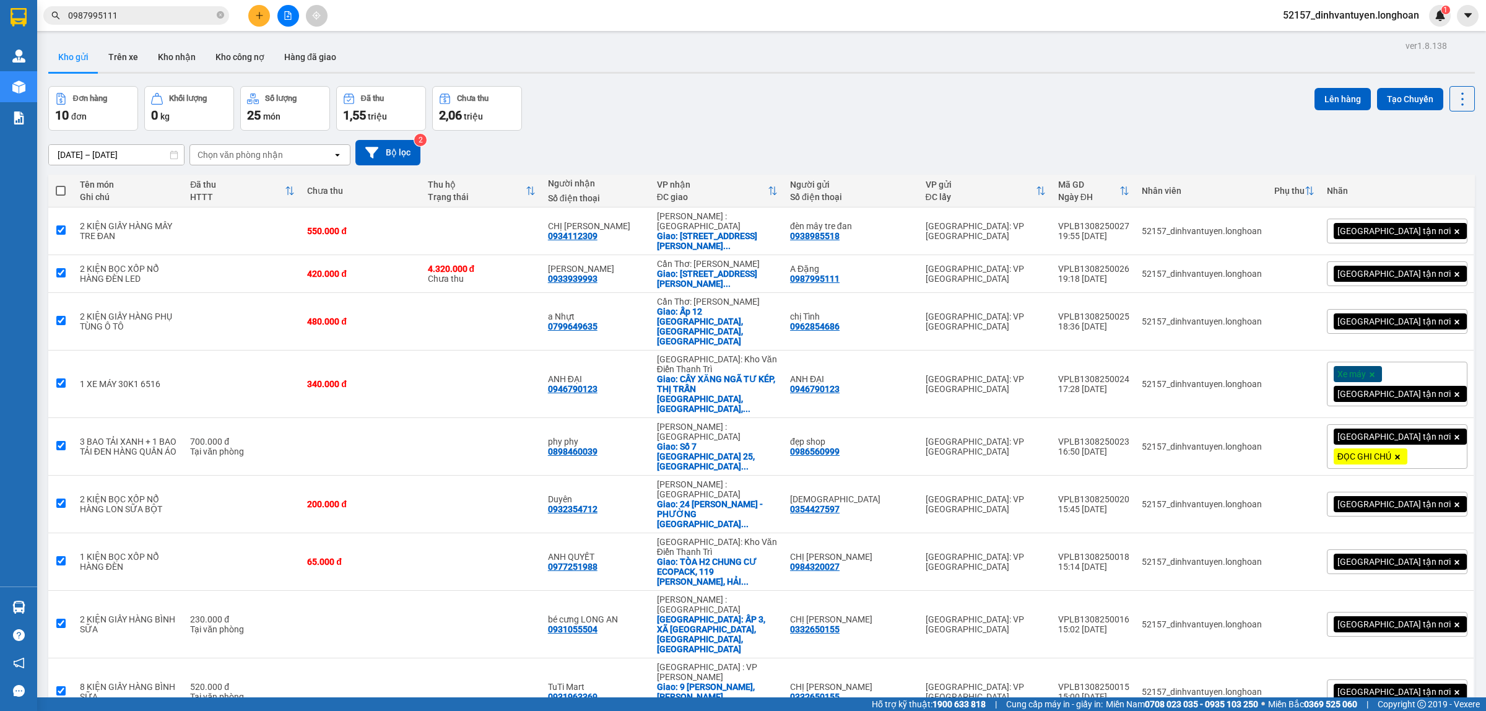
checkbox input "true"
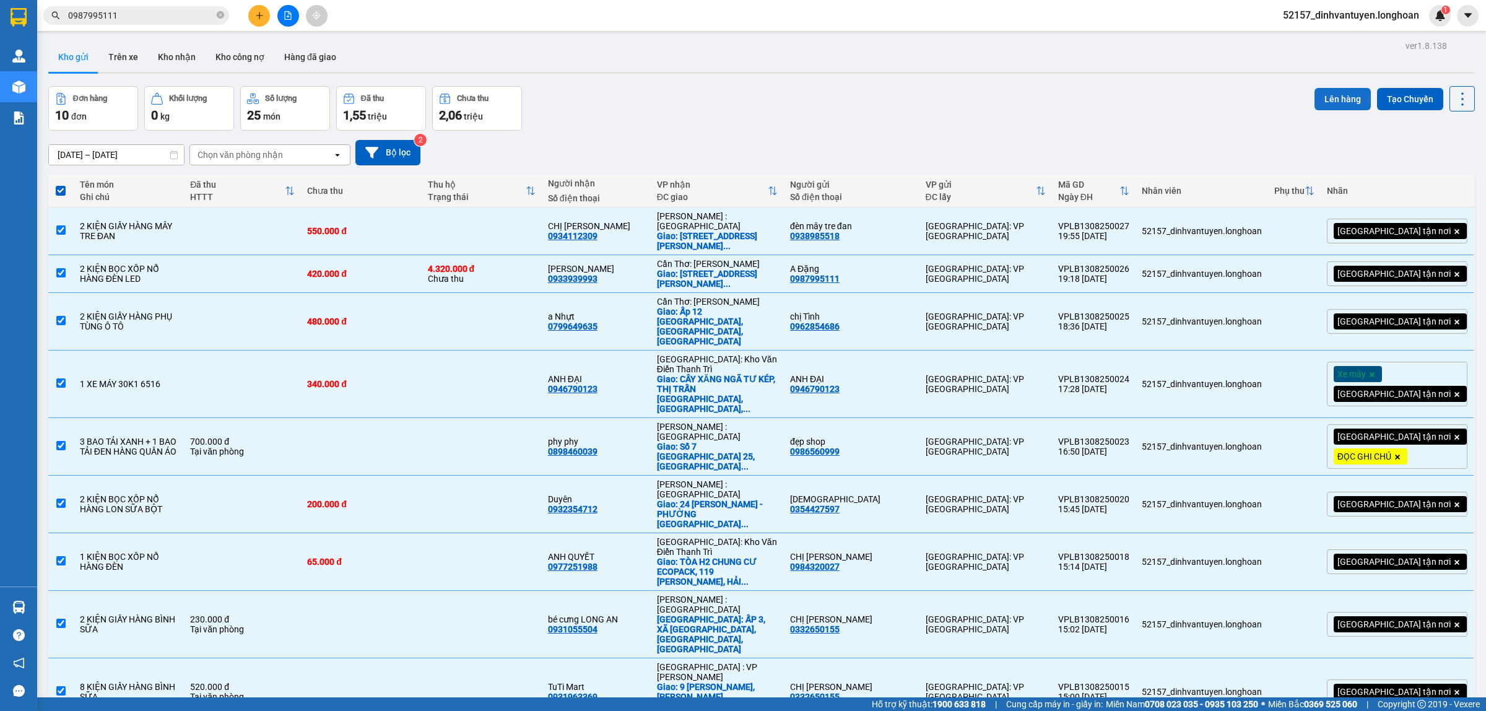
click at [1328, 94] on button "Lên hàng" at bounding box center [1342, 99] width 56 height 22
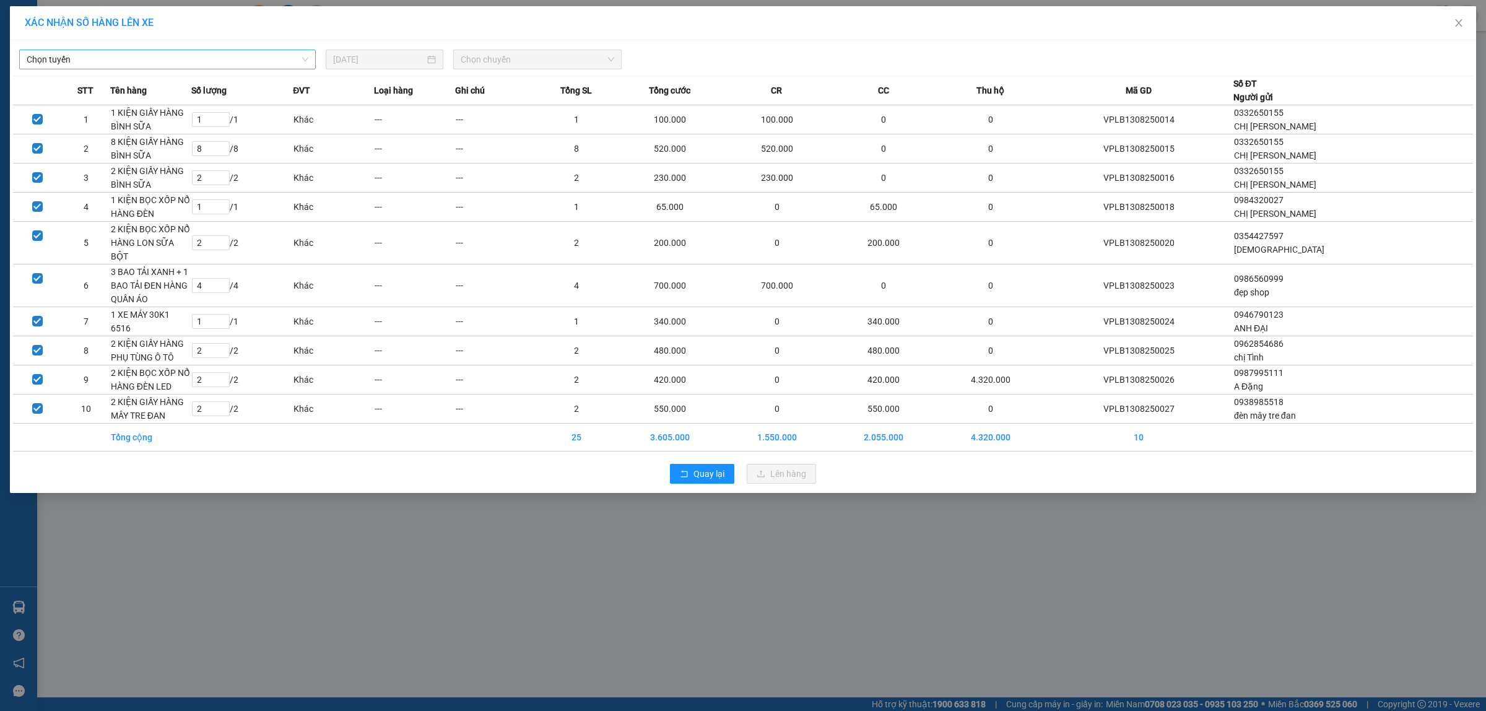
click at [217, 62] on span "Chọn tuyến" at bounding box center [168, 59] width 282 height 19
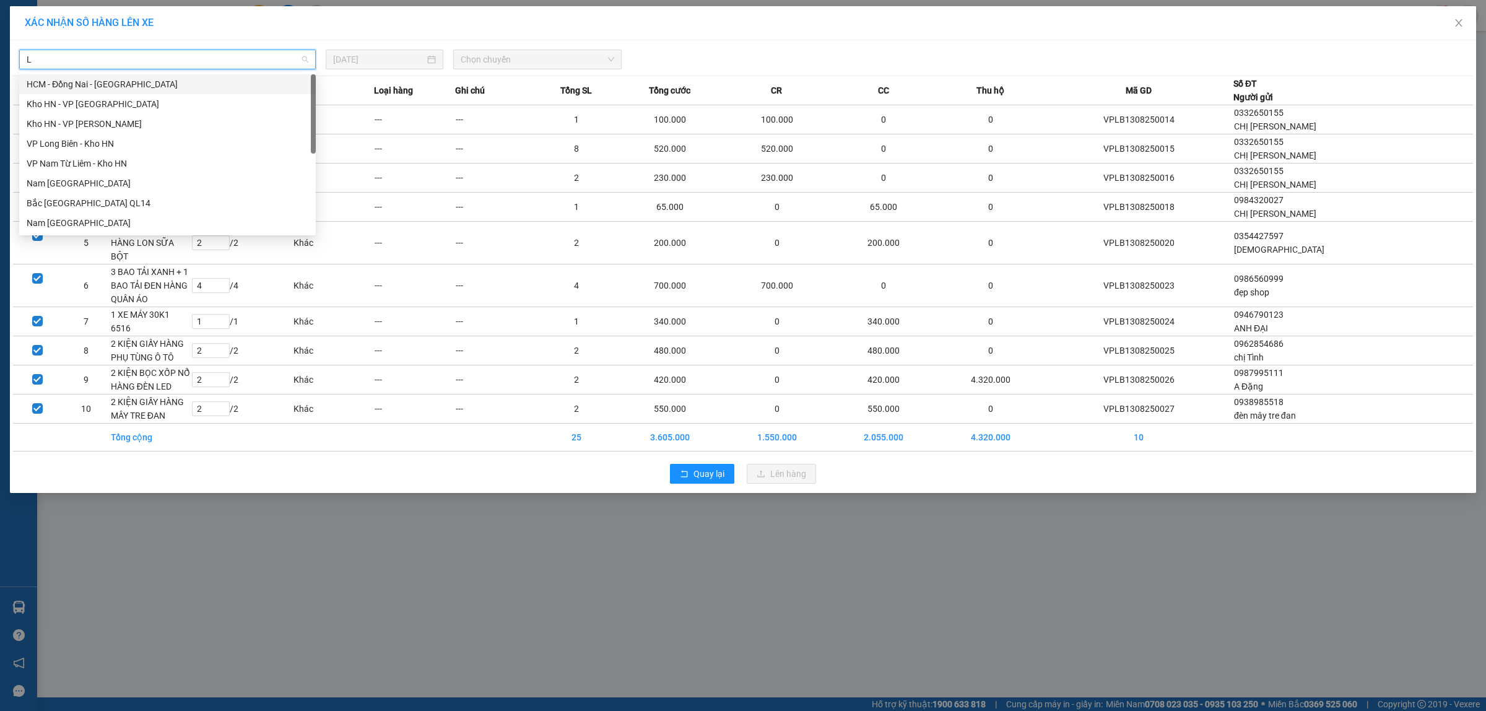
type input "LO"
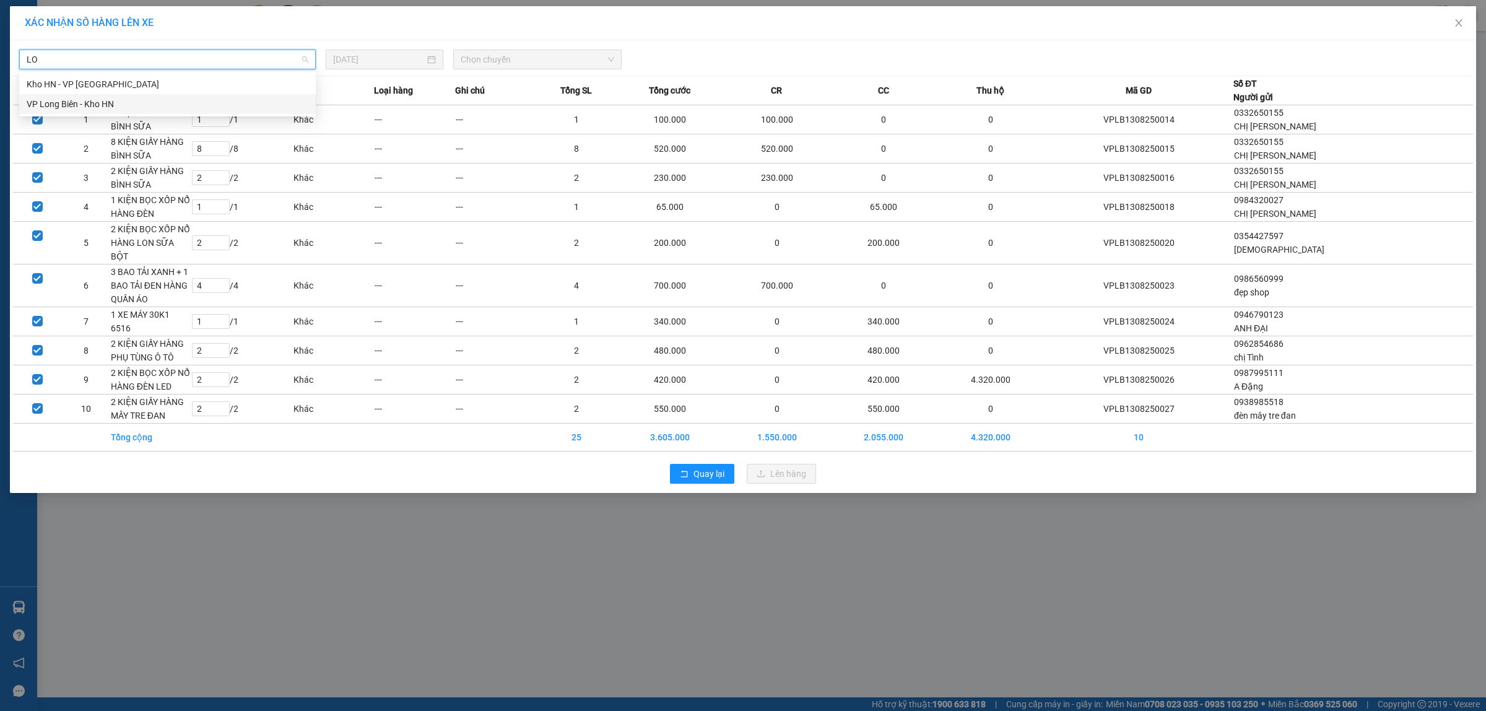
click at [88, 106] on div "VP Long Biên - Kho HN" at bounding box center [168, 104] width 282 height 14
click at [487, 63] on span "Chọn chuyến" at bounding box center [538, 59] width 154 height 19
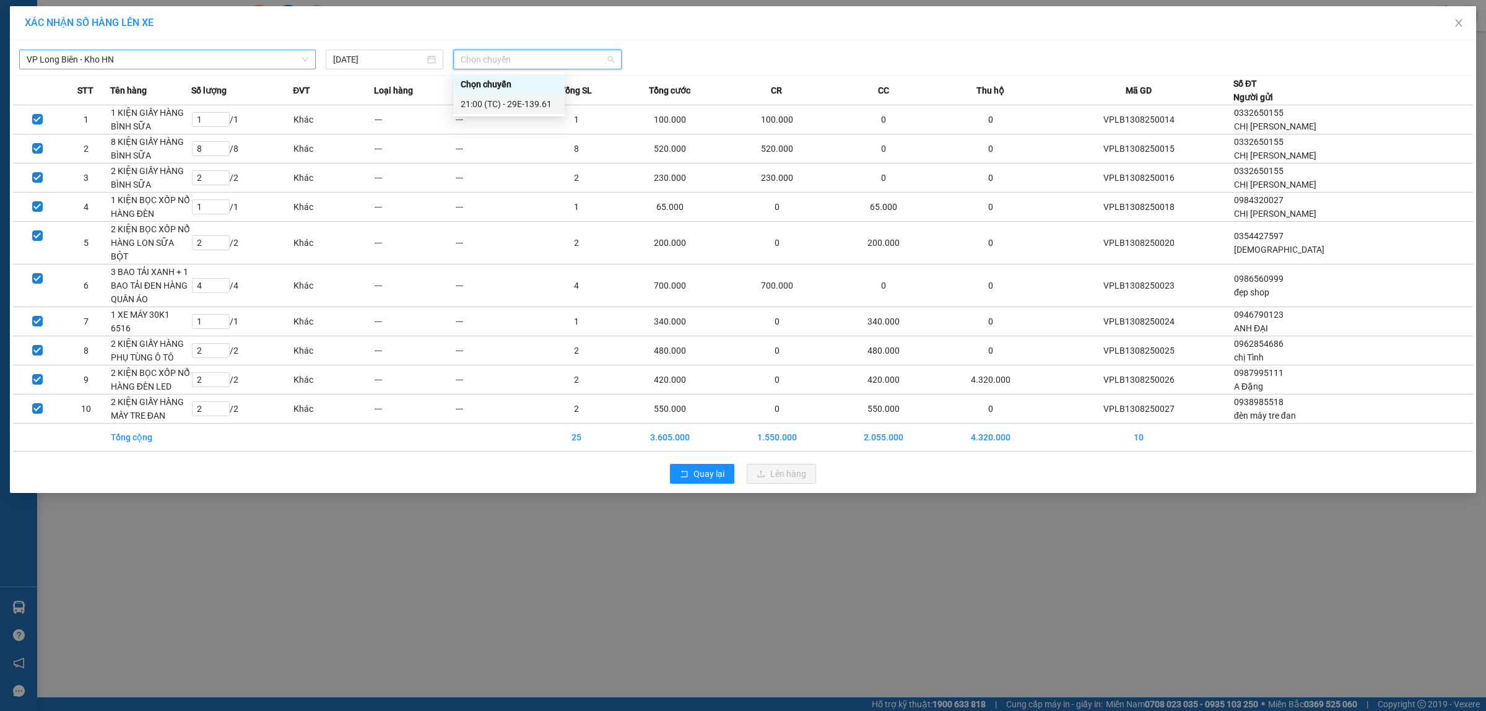
click at [511, 104] on div "21:00 (TC) - 29E-139.61" at bounding box center [509, 104] width 97 height 14
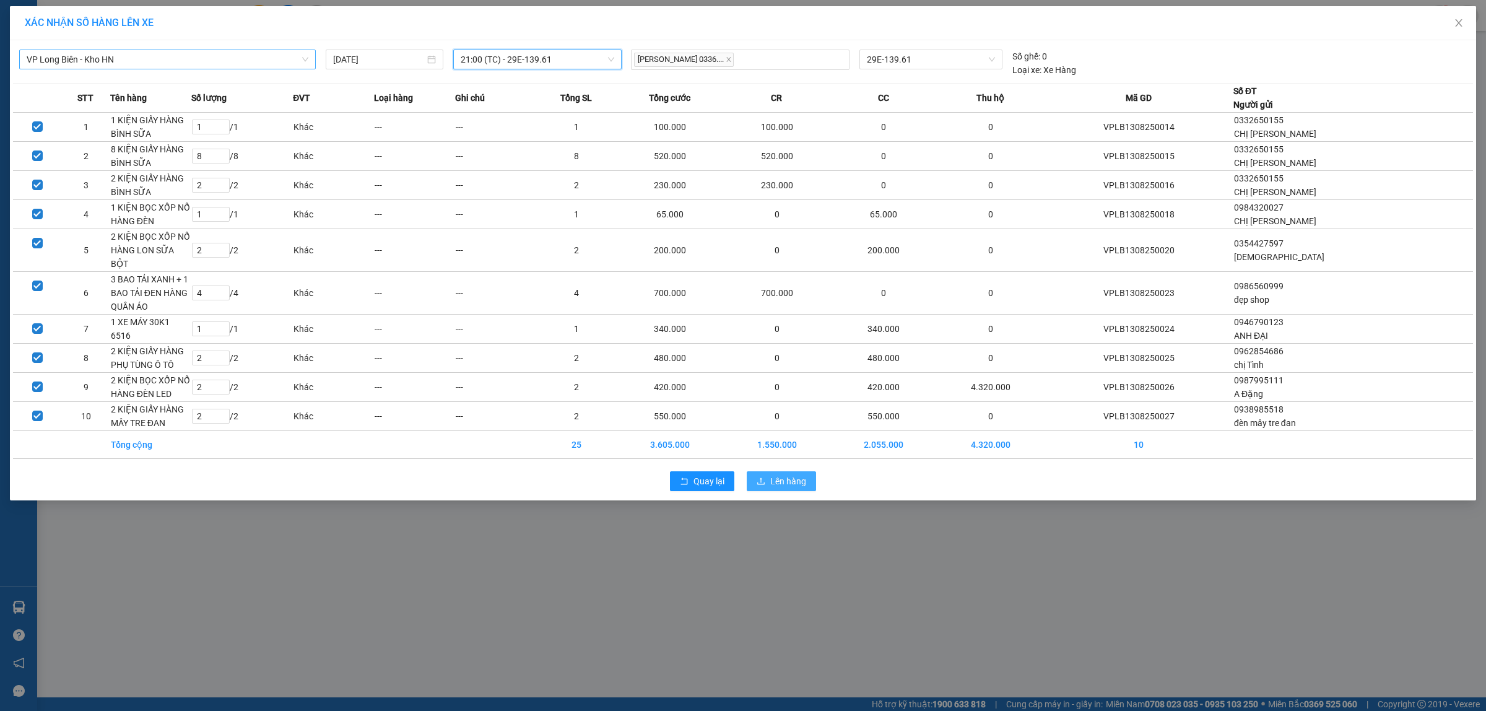
click at [766, 474] on button "Lên hàng" at bounding box center [781, 481] width 69 height 20
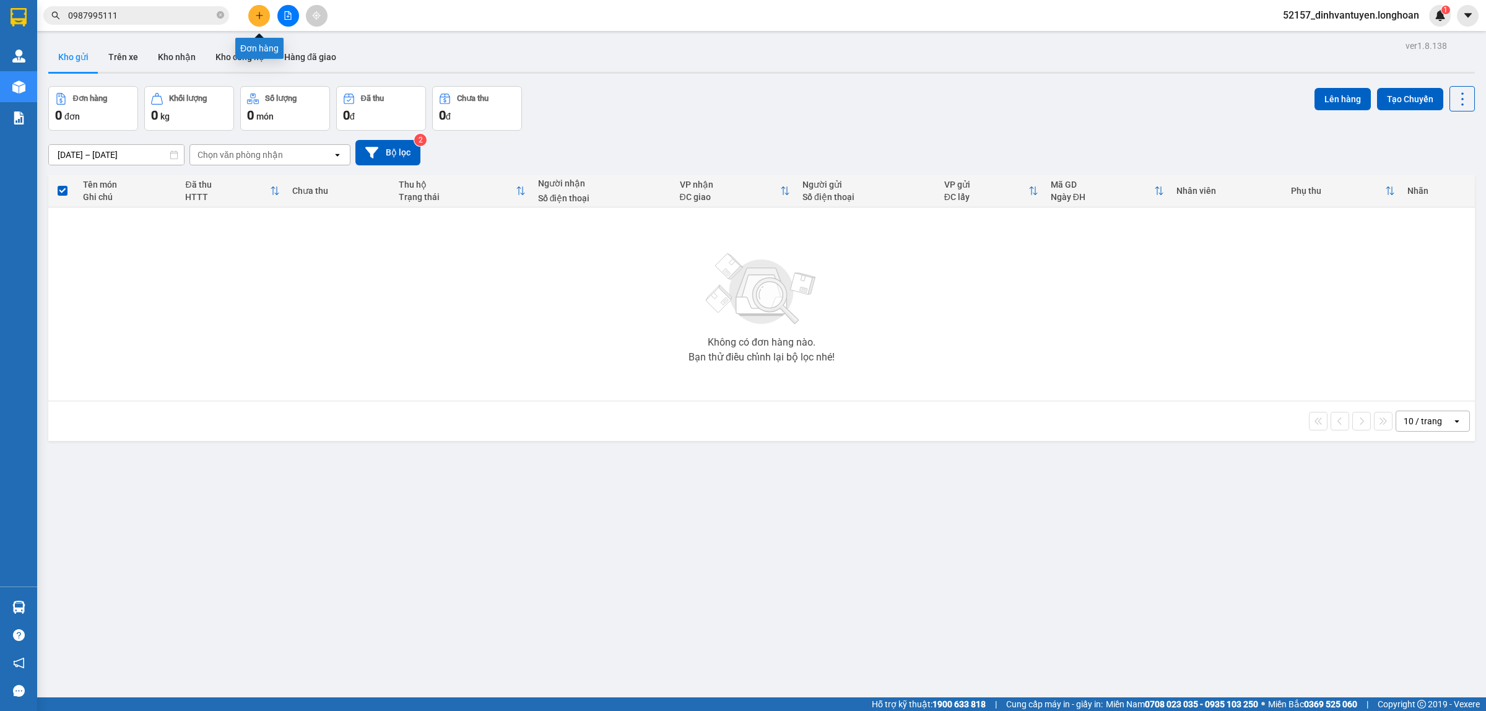
click at [292, 19] on button at bounding box center [288, 16] width 22 height 22
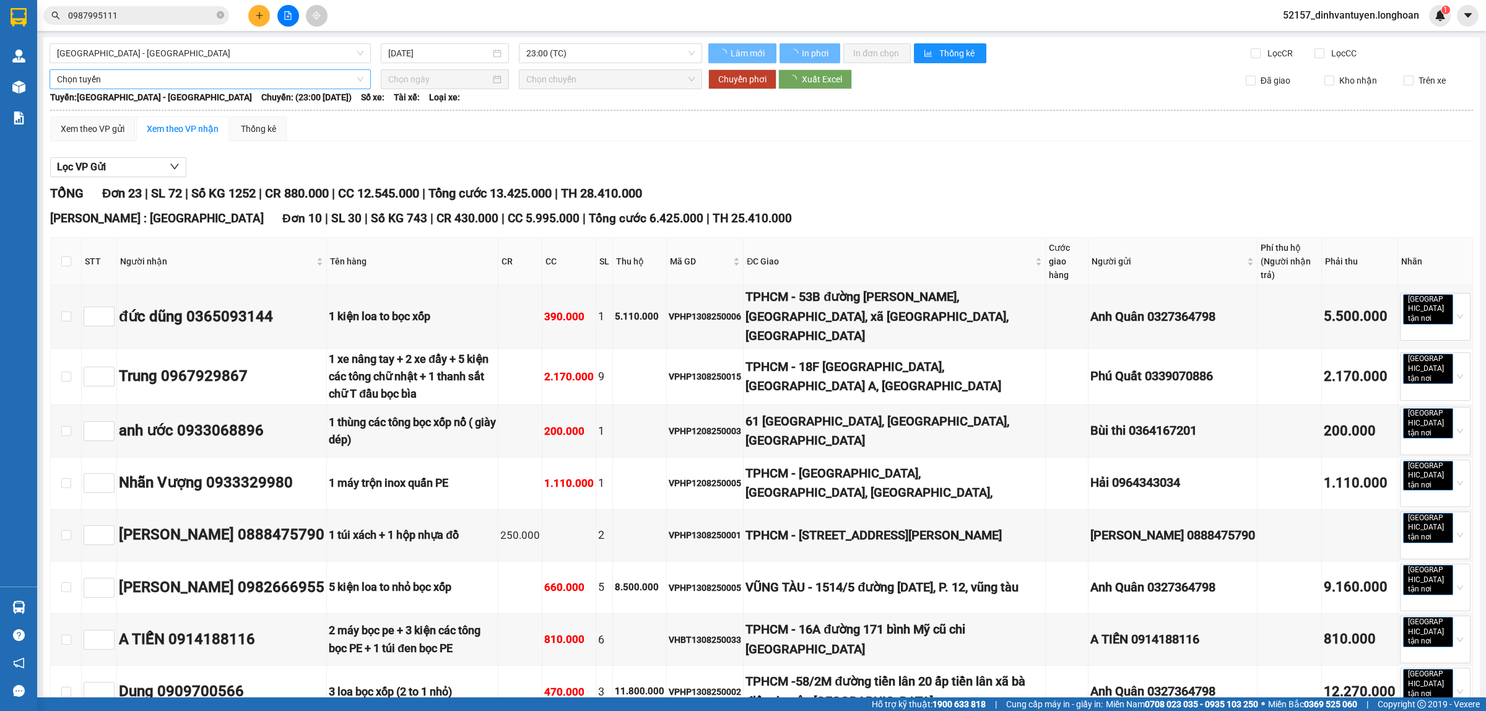
click at [339, 53] on span "[GEOGRAPHIC_DATA] - [GEOGRAPHIC_DATA]" at bounding box center [210, 53] width 306 height 19
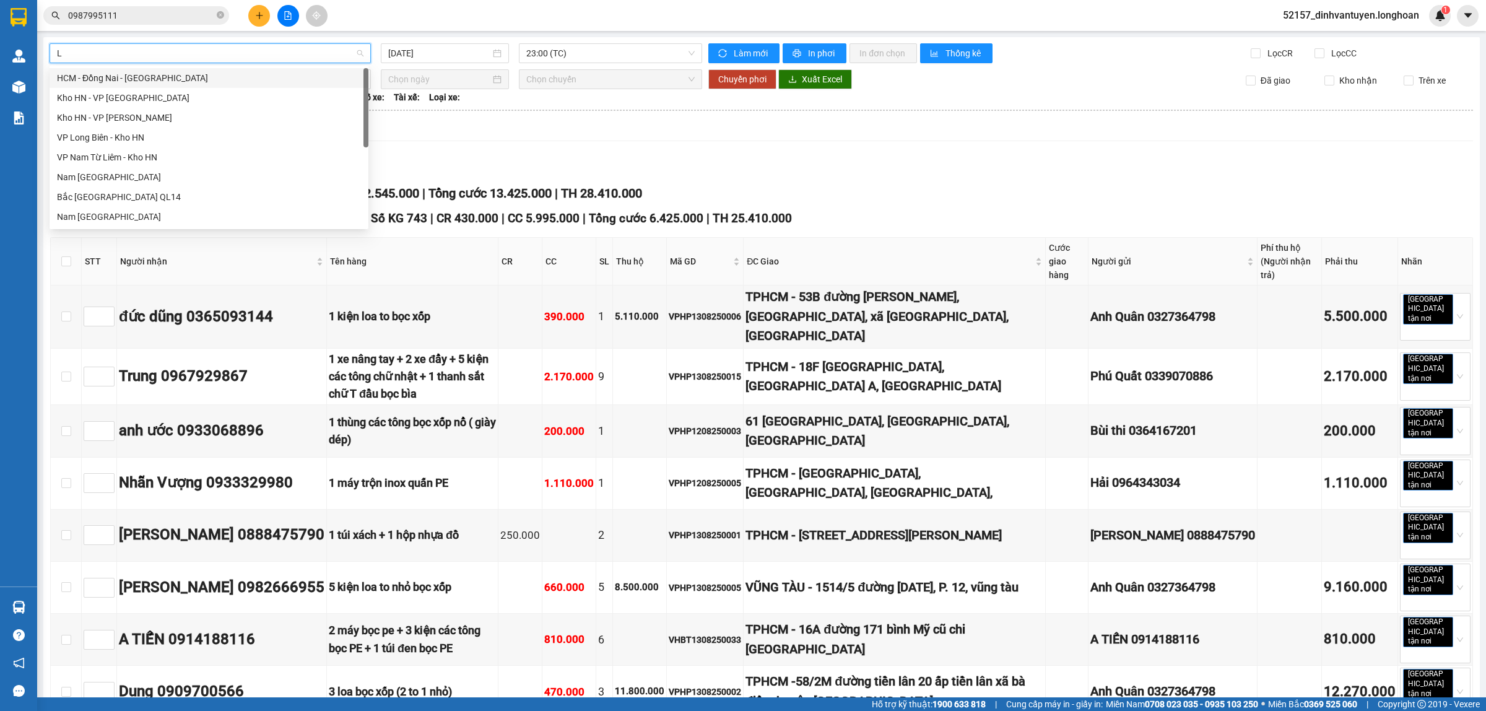
type input "LO"
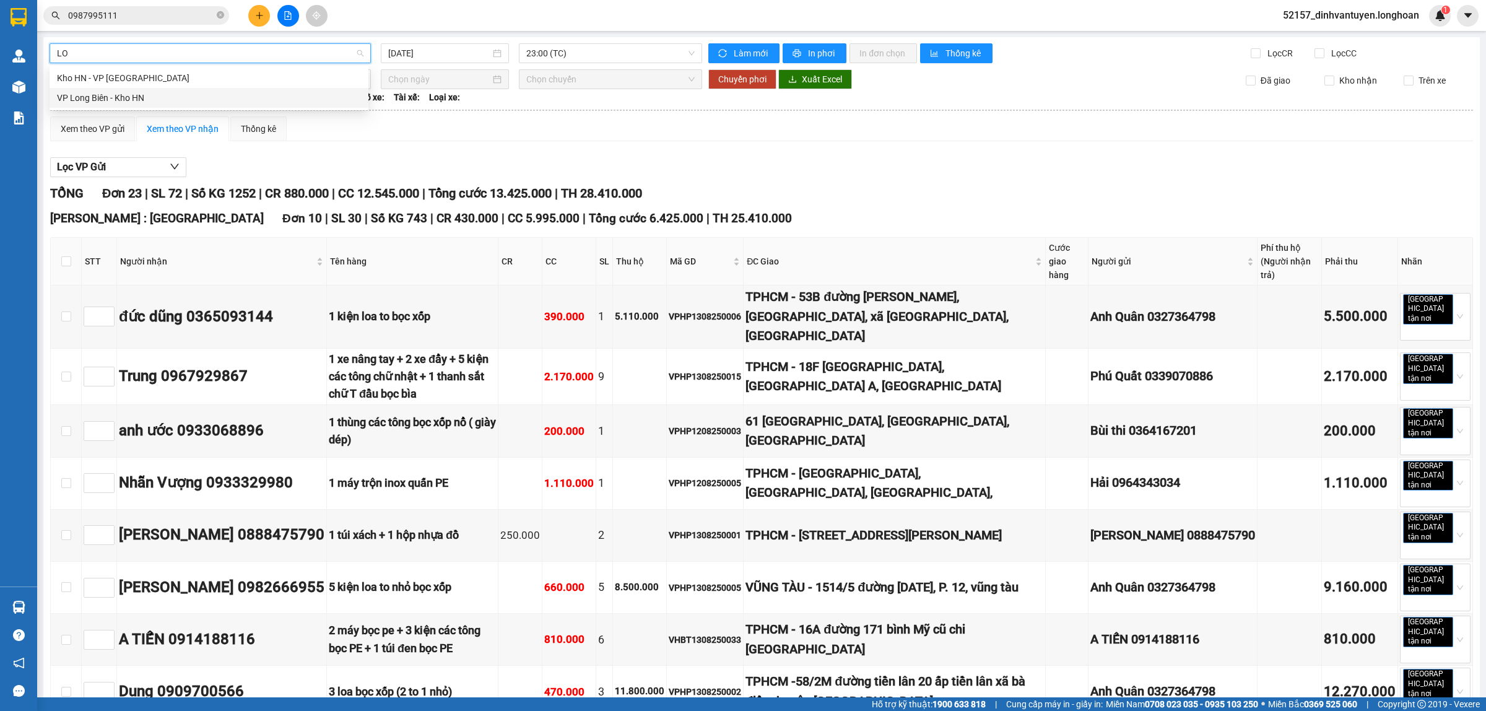
click at [147, 103] on div "VP Long Biên - Kho HN" at bounding box center [209, 98] width 304 height 14
type input "[DATE]"
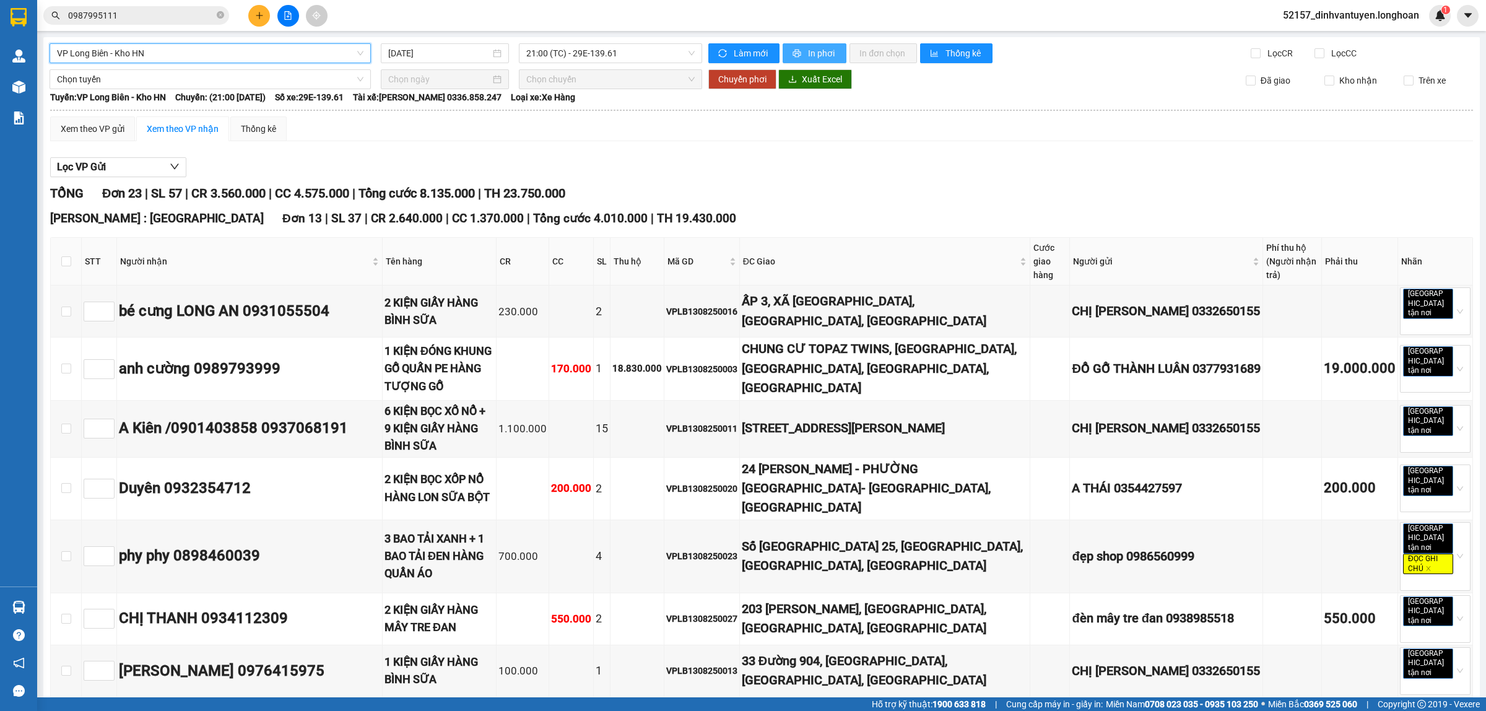
click at [813, 54] on span "In phơi" at bounding box center [822, 53] width 28 height 14
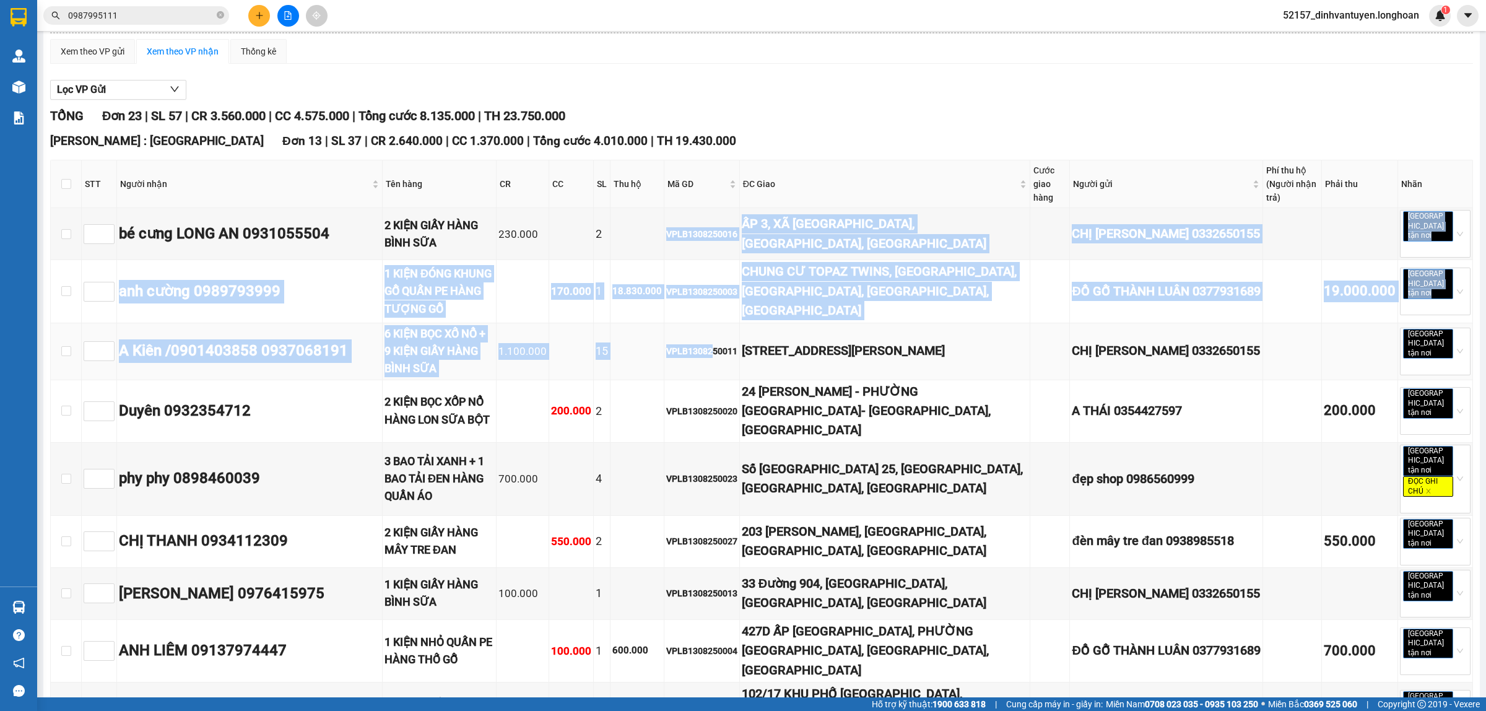
drag, startPoint x: 684, startPoint y: 231, endPoint x: 729, endPoint y: 369, distance: 145.2
click at [729, 369] on tbody "bé cưng LONG AN 0931055504 2 KIỆN GIẤY HÀNG BÌNH SỮA 230.000 2 VPLB1308250016 Ấ…" at bounding box center [762, 586] width 1422 height 756
click at [706, 260] on td "VPLB1308250003" at bounding box center [702, 291] width 76 height 63
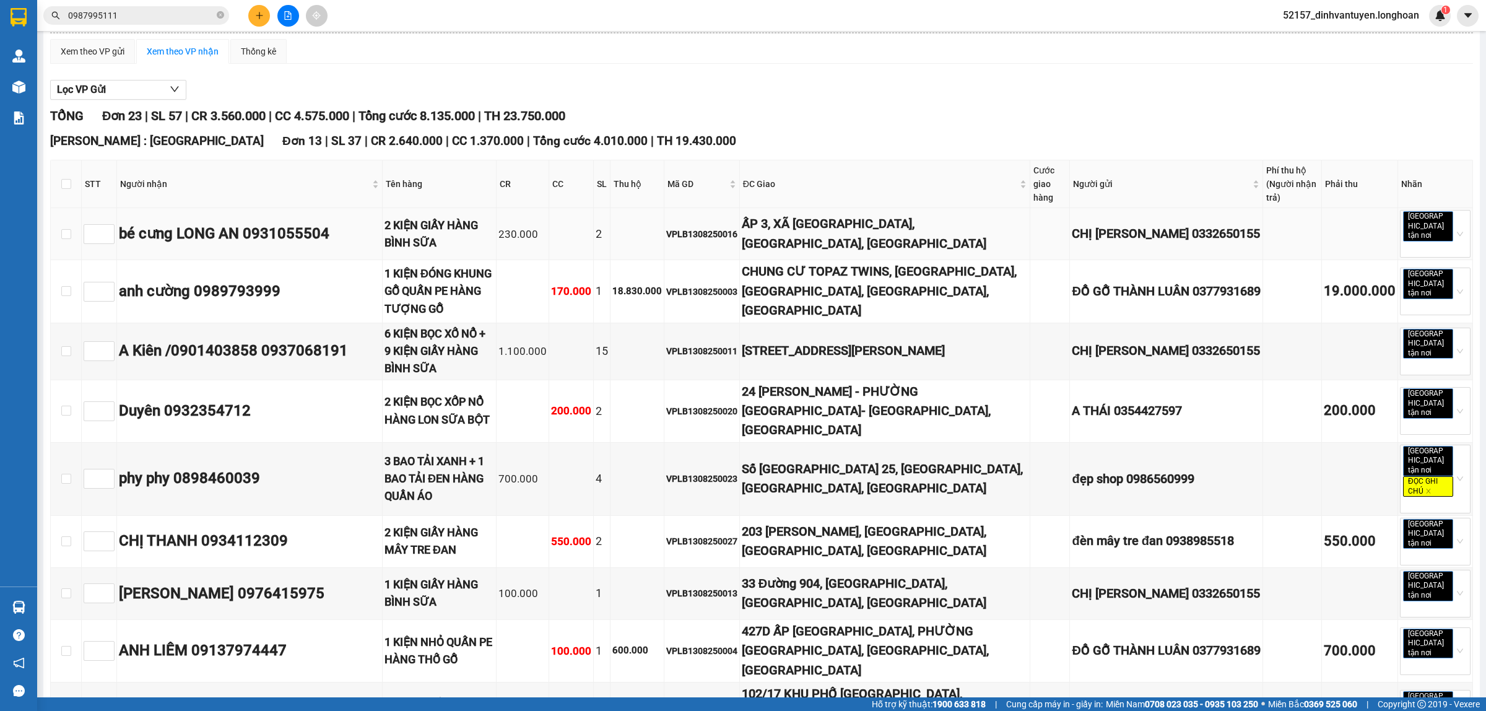
click at [716, 233] on div "VPLB1308250016" at bounding box center [701, 234] width 71 height 14
click at [718, 285] on div "VPLB1308250003" at bounding box center [701, 292] width 71 height 14
click at [724, 344] on div "VPLB1308250011" at bounding box center [701, 351] width 71 height 14
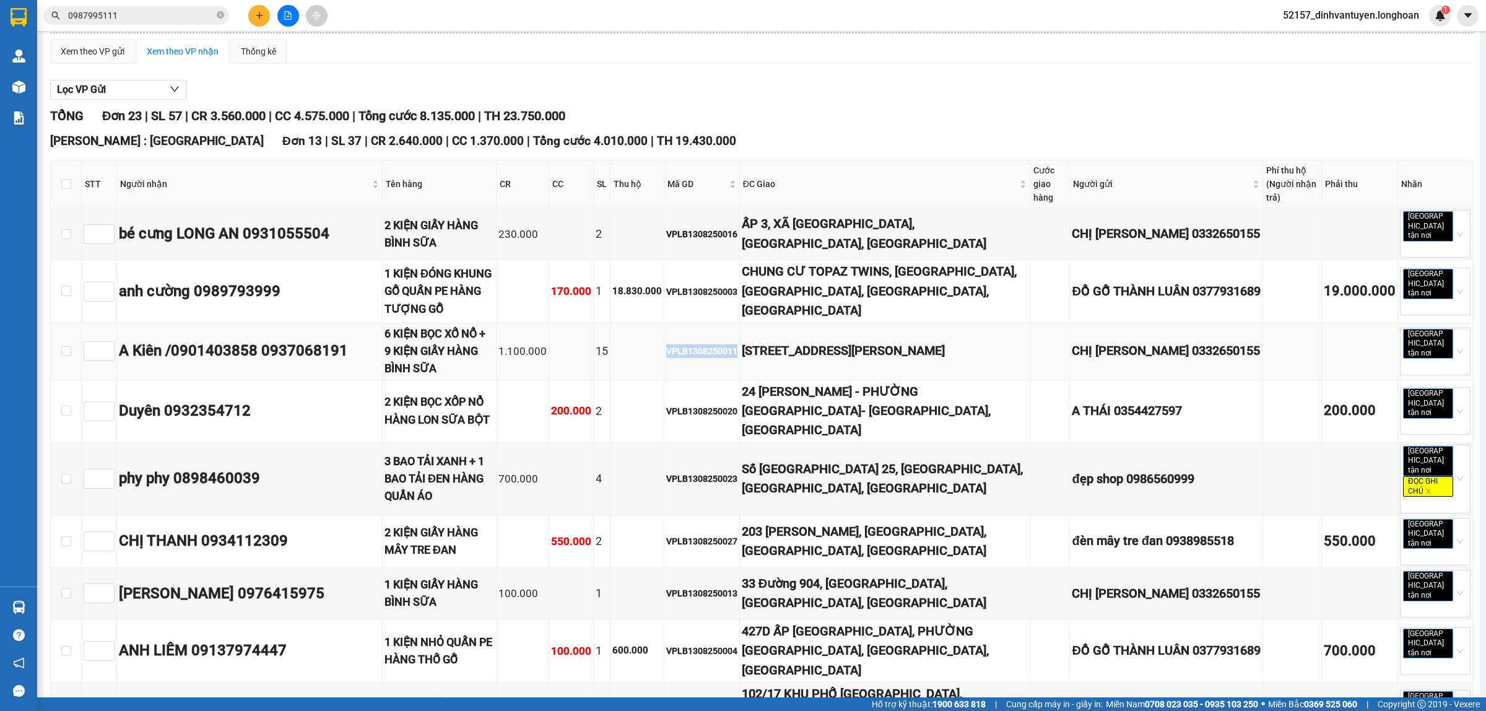
click at [724, 344] on div "VPLB1308250011" at bounding box center [701, 351] width 71 height 14
click at [721, 404] on div "VPLB1308250020" at bounding box center [701, 411] width 71 height 14
click at [712, 404] on div "VPLB1308250020" at bounding box center [701, 411] width 71 height 14
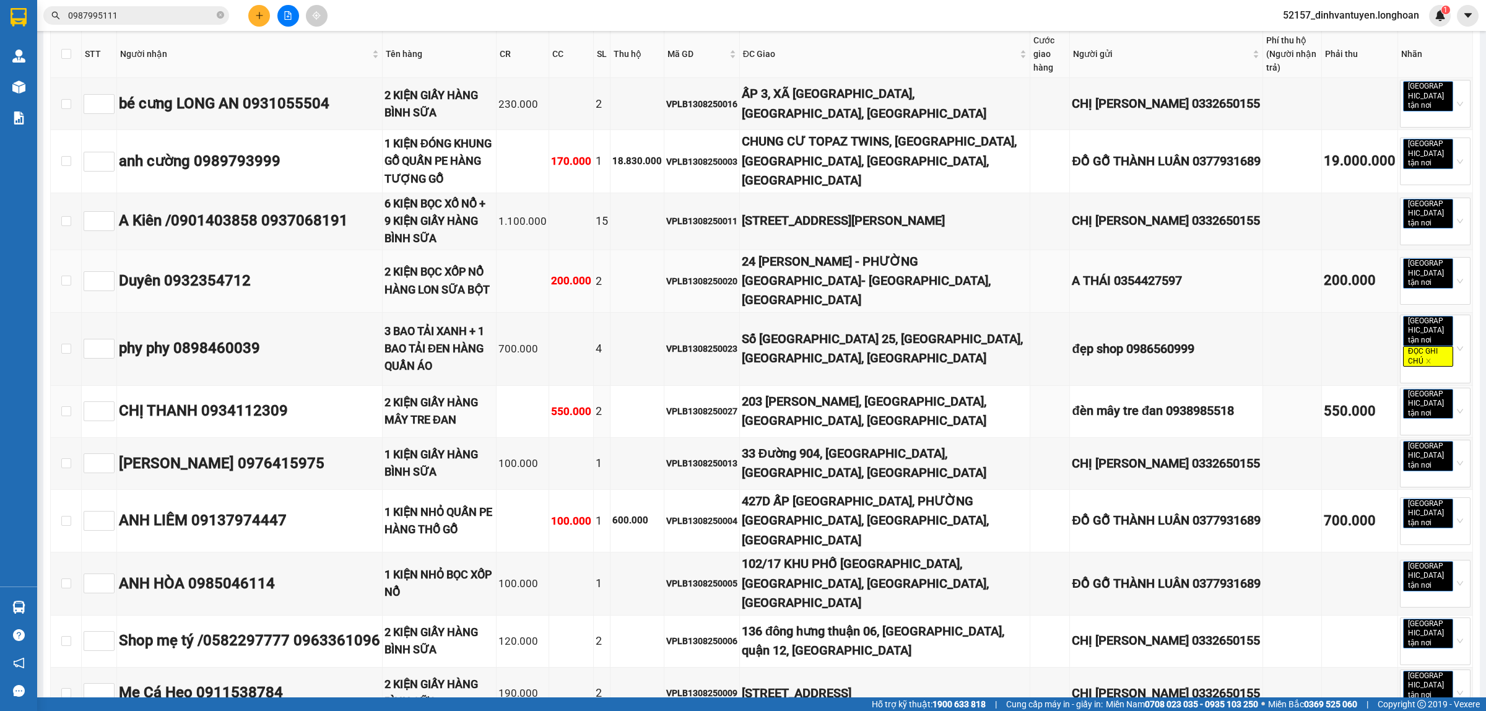
scroll to position [232, 0]
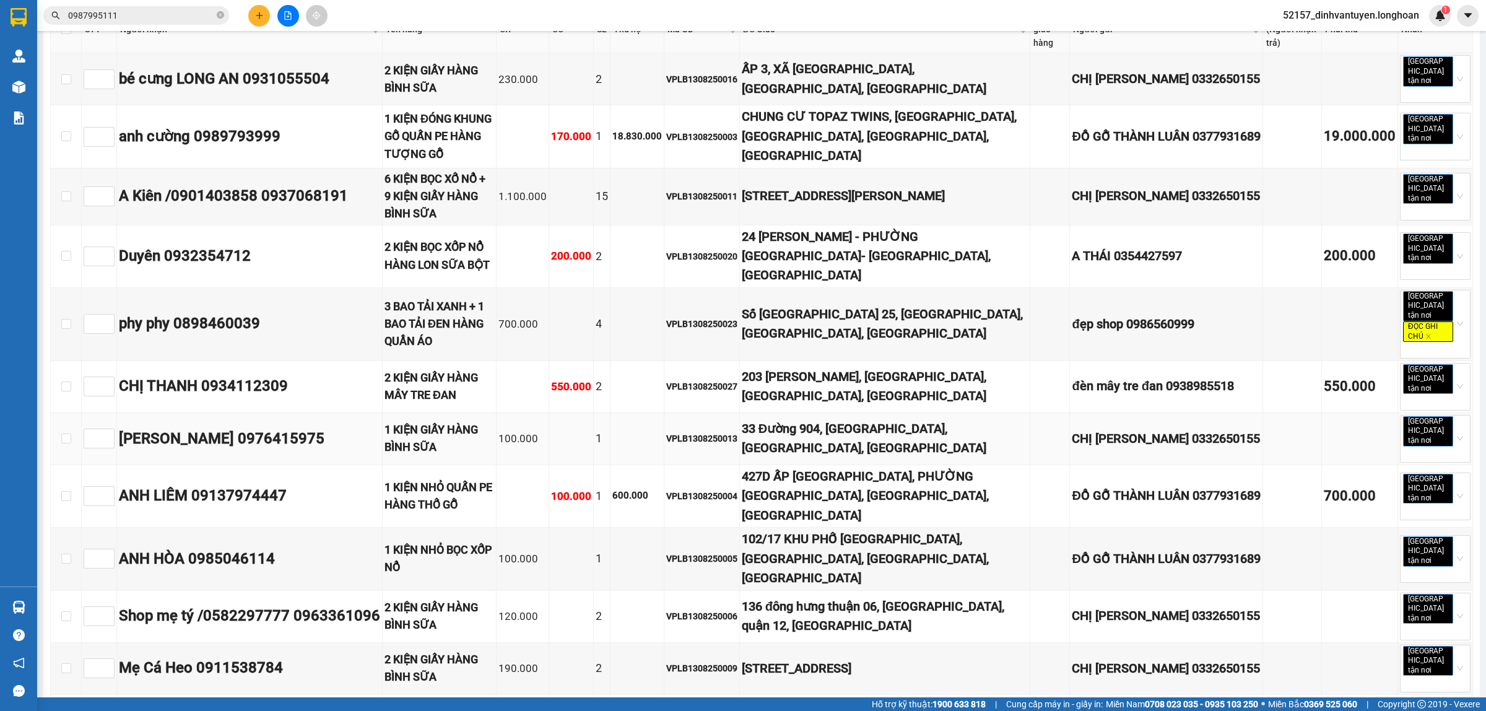
click at [720, 431] on div "VPLB1308250013" at bounding box center [701, 438] width 71 height 14
copy div "VPLB1308250013"
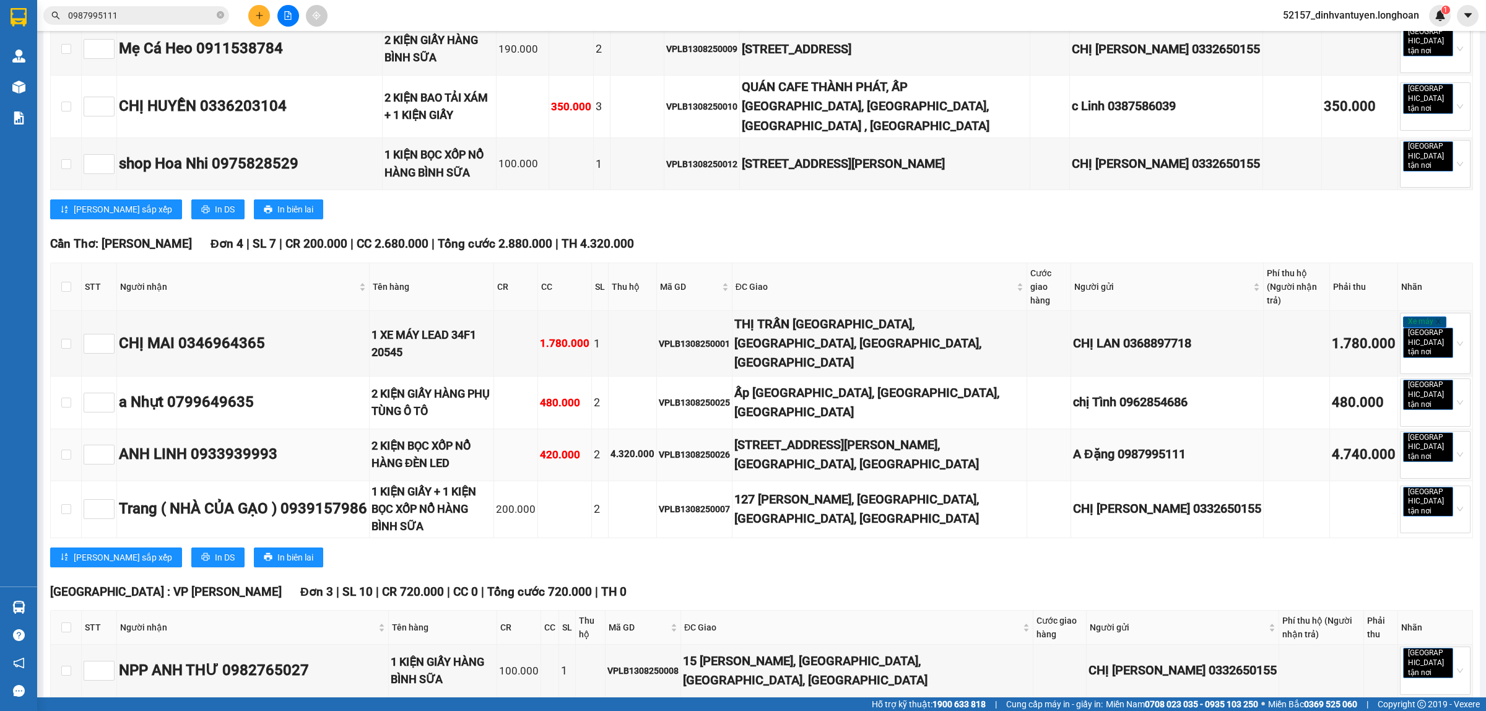
scroll to position [929, 0]
